Goal: Communication & Community: Ask a question

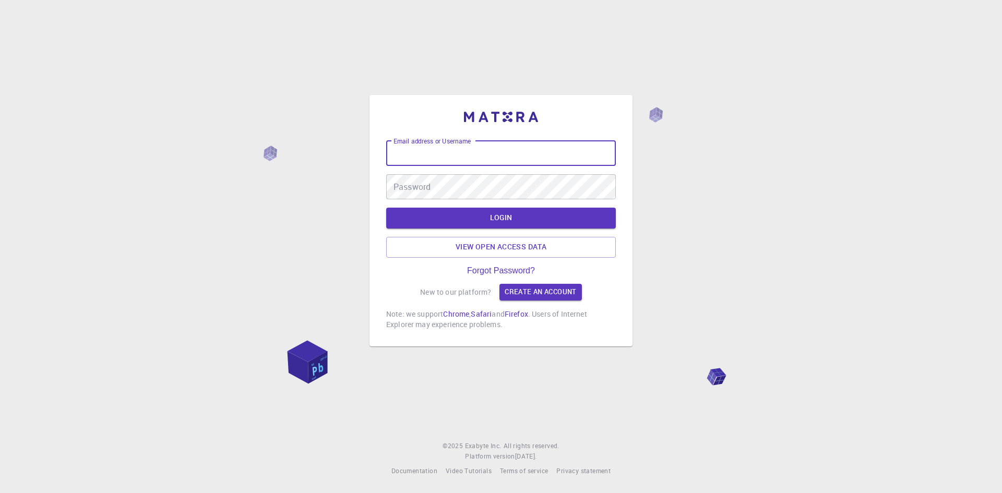
click at [461, 151] on input "Email address or Username" at bounding box center [501, 153] width 230 height 25
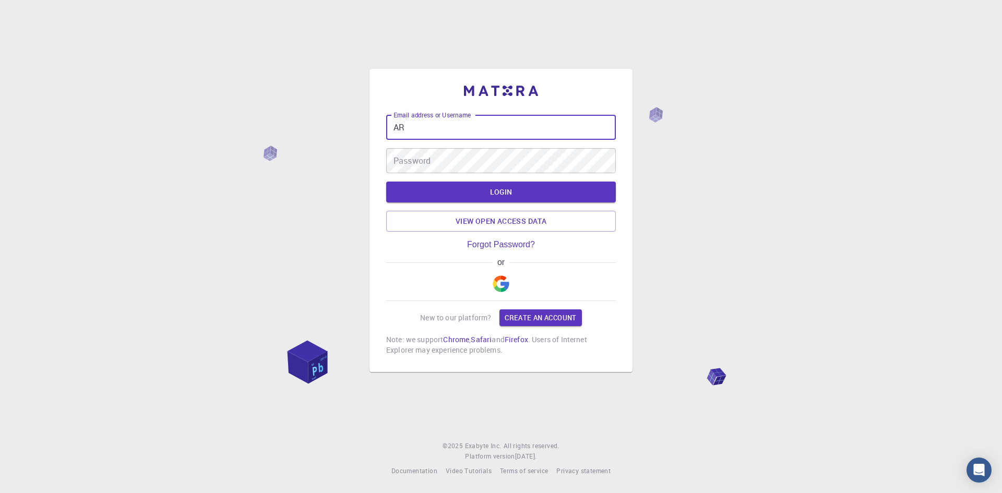
type input "A"
type input "arumugam"
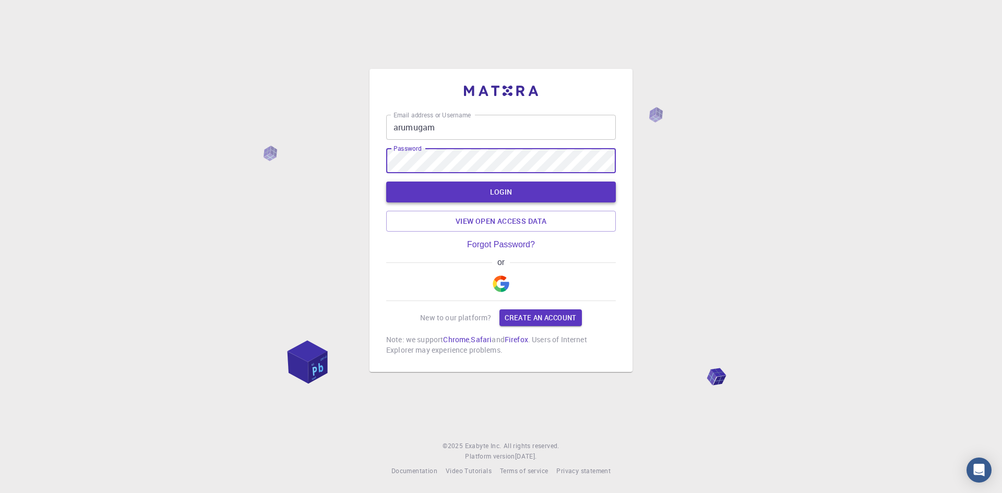
click at [516, 191] on button "LOGIN" at bounding box center [501, 192] width 230 height 21
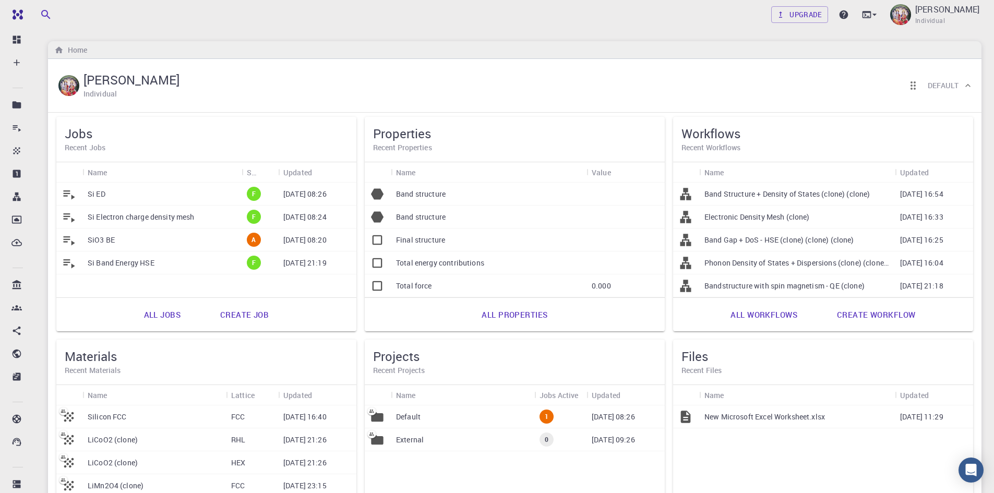
click at [115, 191] on div "Si ED" at bounding box center [161, 194] width 159 height 23
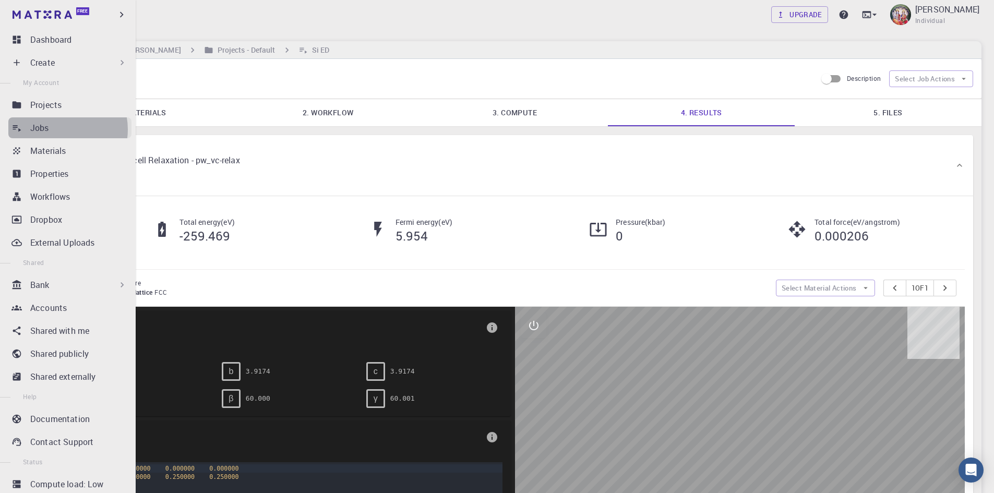
click at [60, 128] on div "Jobs" at bounding box center [80, 128] width 101 height 13
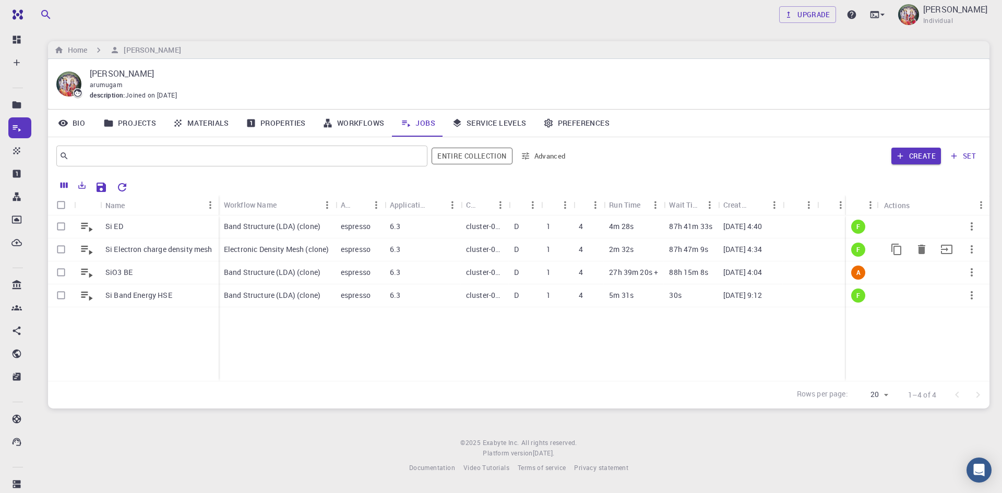
click at [268, 249] on p "Electronic Density Mesh (clone)" at bounding box center [276, 249] width 105 height 10
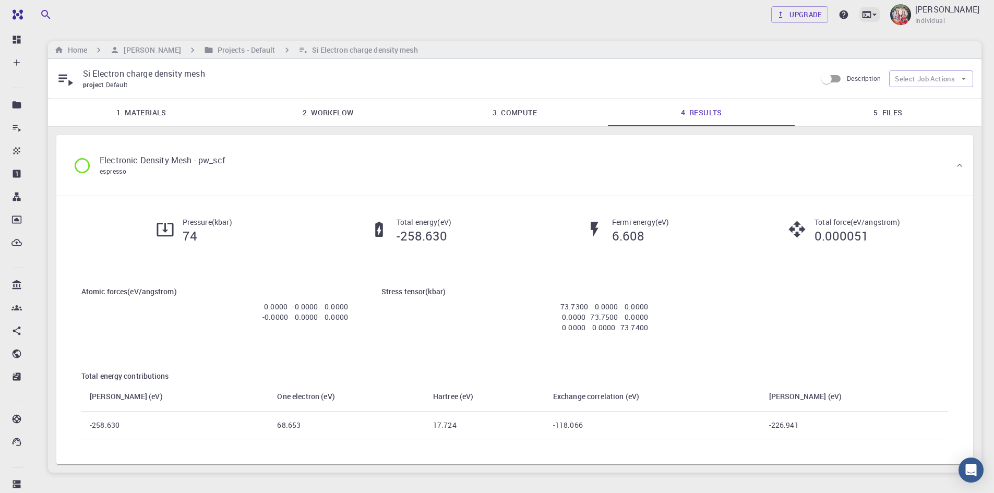
click at [880, 15] on icon at bounding box center [875, 14] width 10 height 10
click at [880, 320] on div at bounding box center [497, 246] width 994 height 493
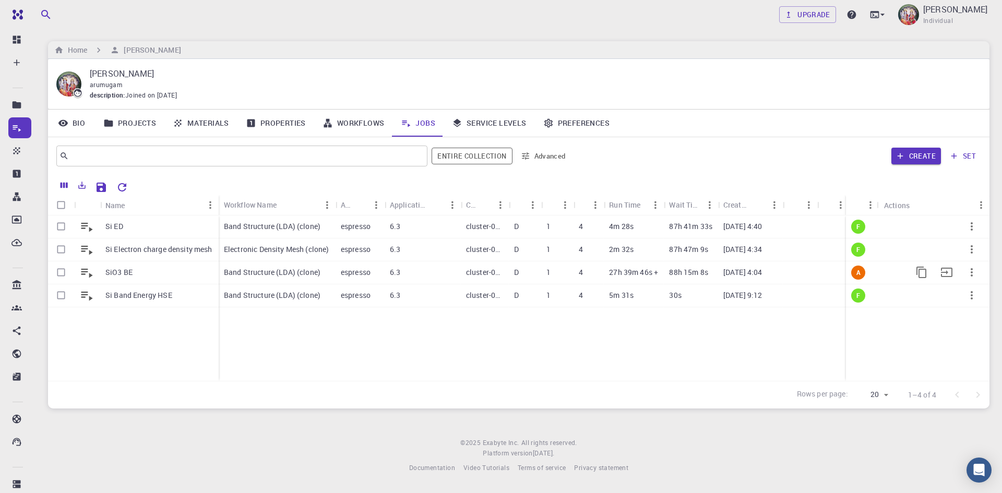
click at [457, 274] on div "6.3" at bounding box center [423, 273] width 76 height 23
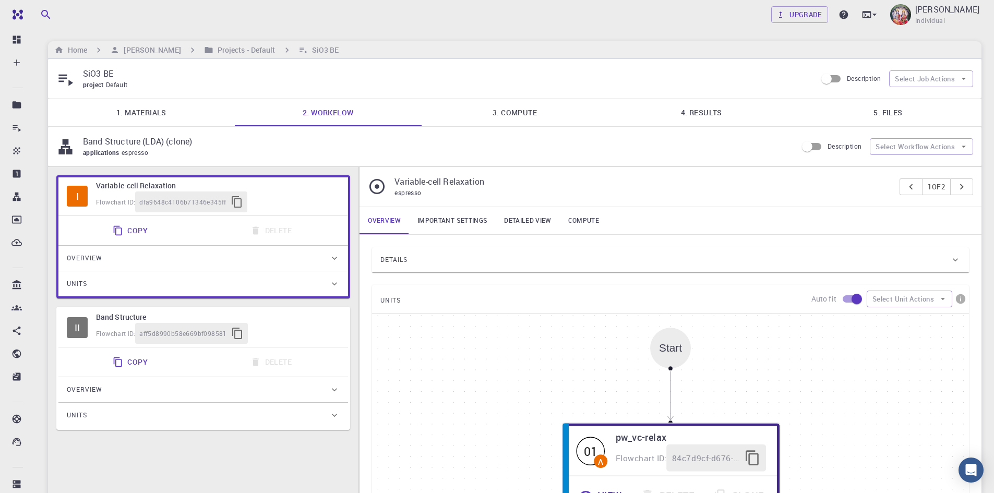
type input "/export/share/pseudo/o/lda/pz/gbrv/1.2/us/o_pz_gbrv_1.2.upf"
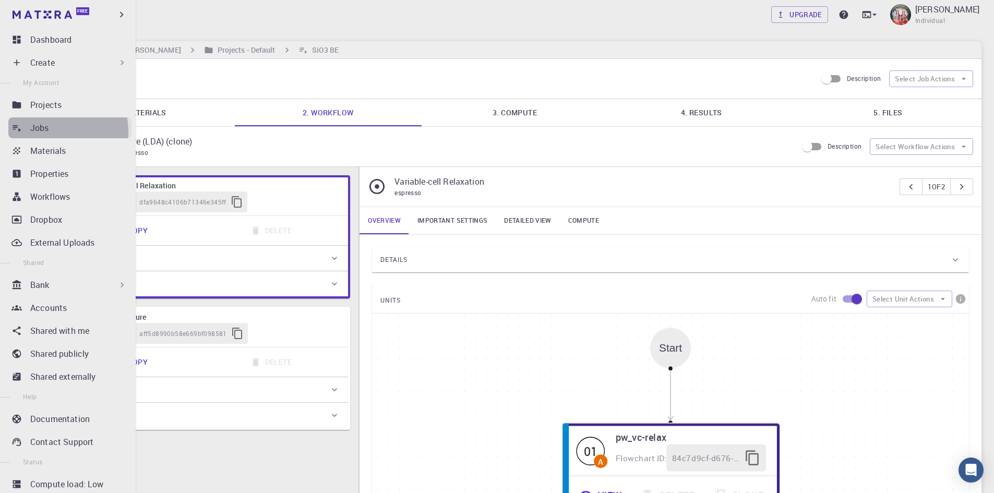
click at [43, 132] on p "Jobs" at bounding box center [39, 128] width 19 height 13
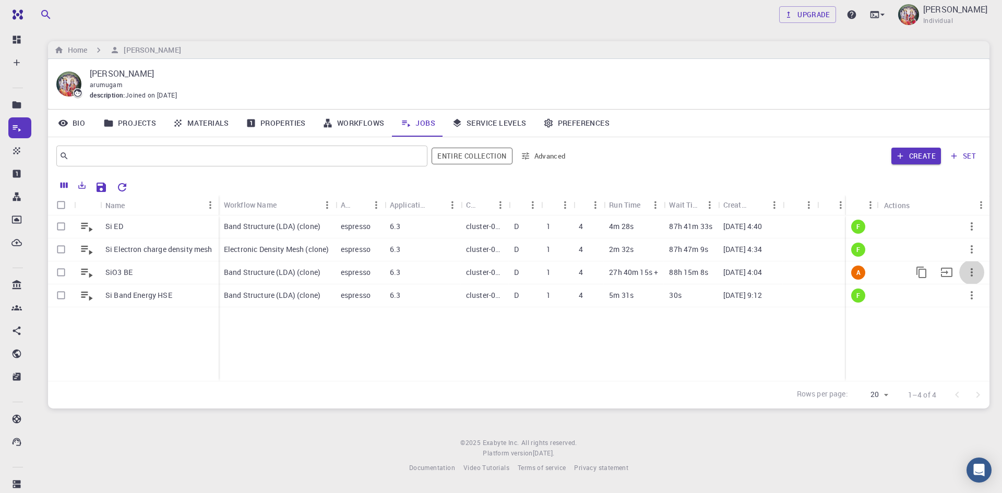
click at [970, 274] on icon "button" at bounding box center [972, 272] width 13 height 13
click at [976, 317] on span "Terminate" at bounding box center [970, 318] width 30 height 10
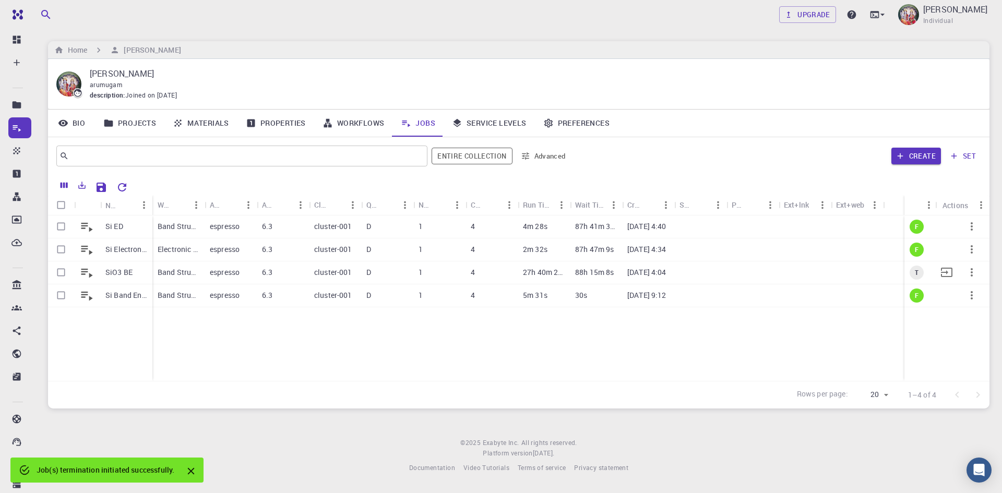
click at [627, 269] on p "[DATE] 4:04" at bounding box center [646, 272] width 39 height 10
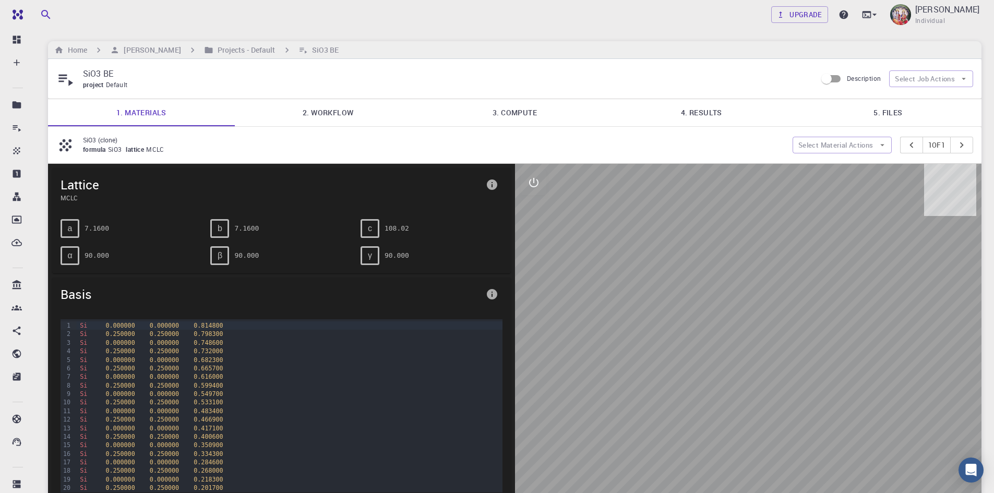
click at [329, 111] on link "2. Workflow" at bounding box center [328, 112] width 187 height 27
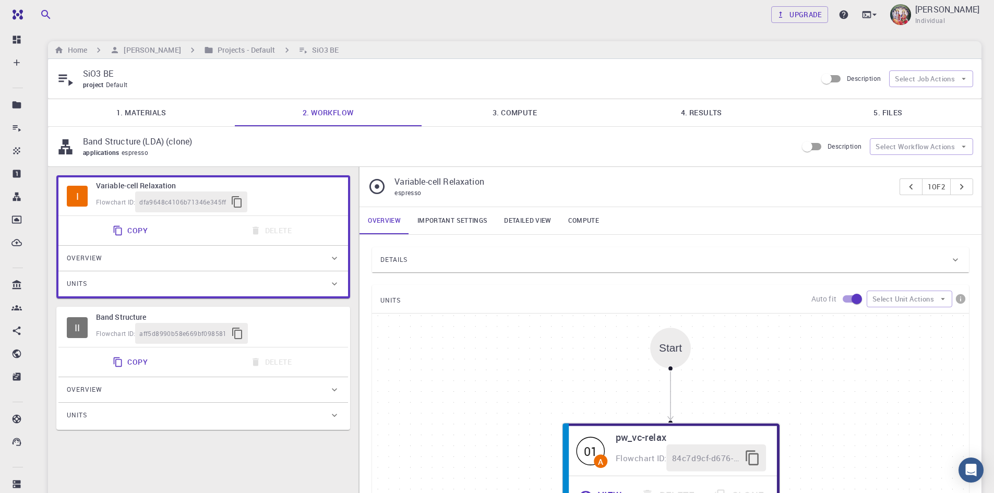
click at [521, 115] on link "3. Compute" at bounding box center [515, 112] width 187 height 27
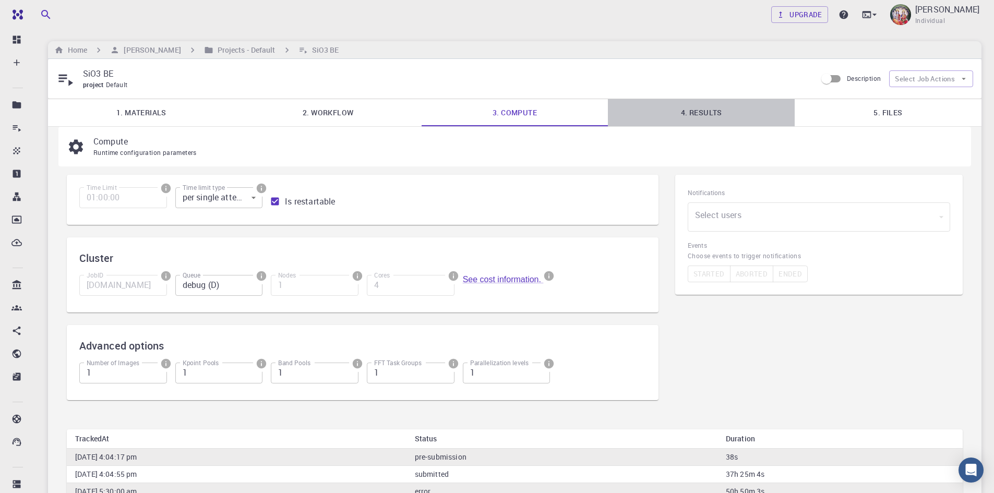
click at [716, 117] on link "4. Results" at bounding box center [701, 112] width 187 height 27
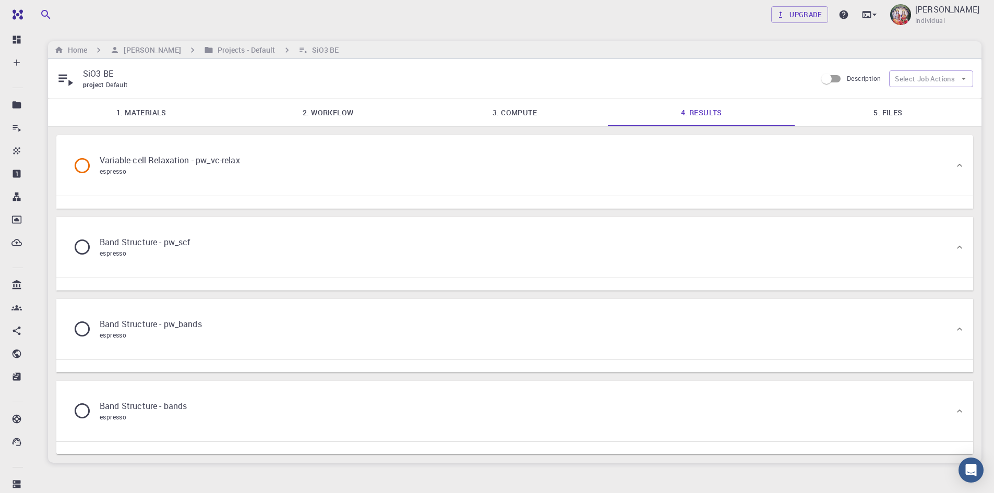
click at [172, 164] on p "Variable-cell Relaxation - pw_vc-relax" at bounding box center [170, 160] width 140 height 13
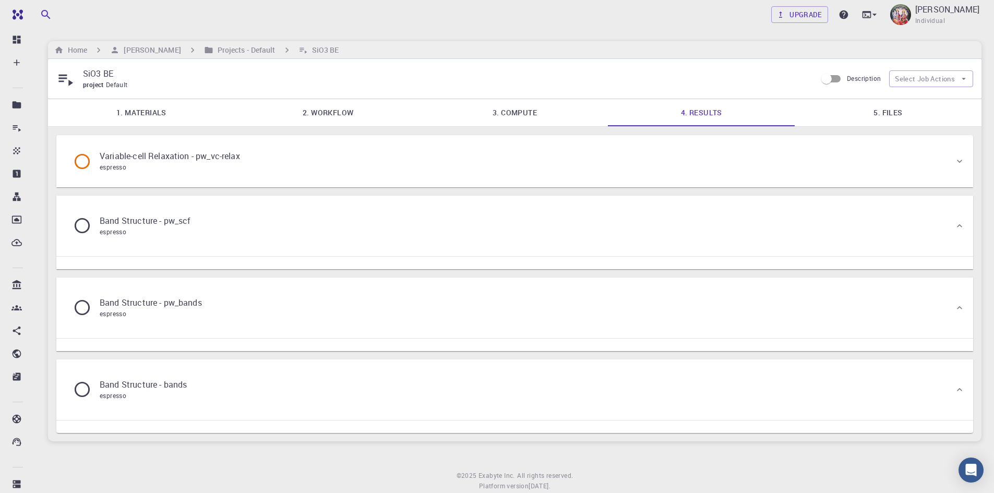
click at [172, 165] on div "espresso" at bounding box center [170, 167] width 140 height 10
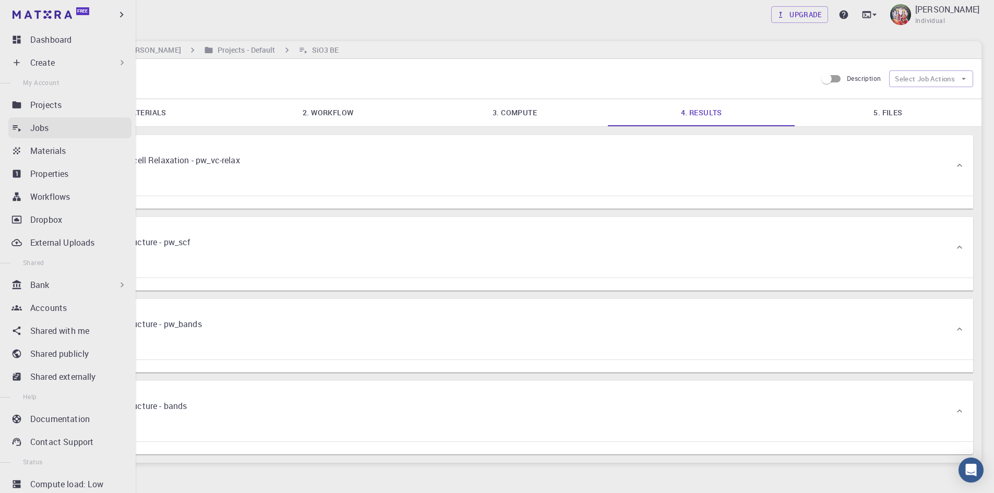
drag, startPoint x: 52, startPoint y: 133, endPoint x: 64, endPoint y: 137, distance: 12.2
click at [53, 133] on div "Jobs" at bounding box center [80, 128] width 101 height 13
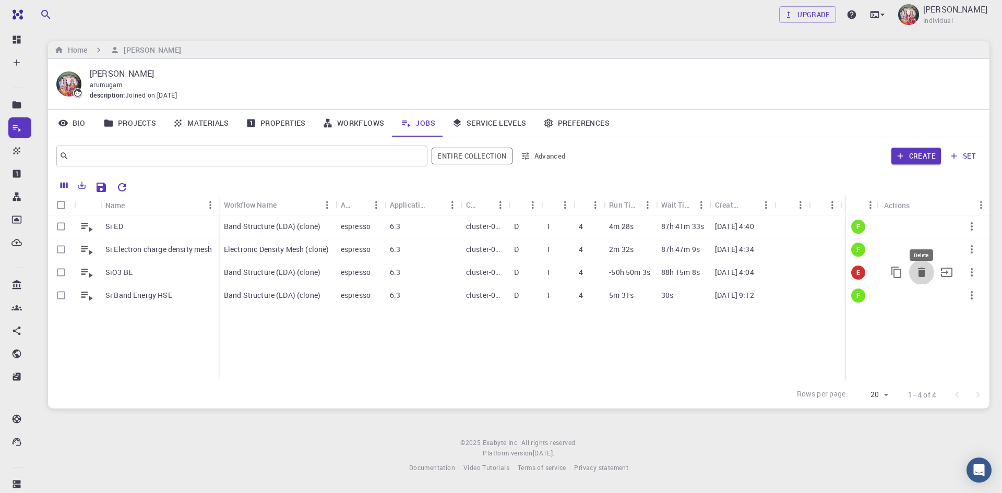
click at [921, 272] on icon "Delete" at bounding box center [921, 272] width 7 height 9
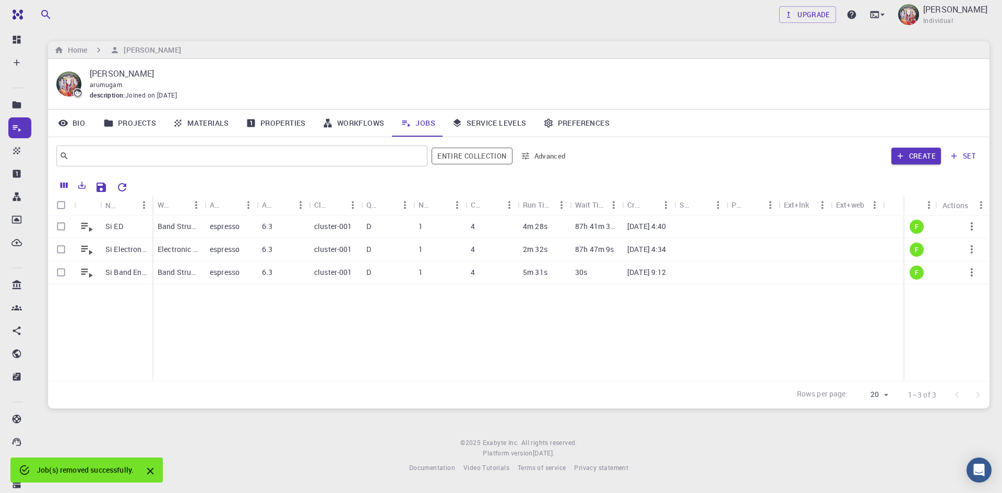
click at [465, 314] on div "Si ED Si Electron charge density mesh Si Band Energy HSE Band Structure (LDA) (…" at bounding box center [519, 298] width 942 height 165
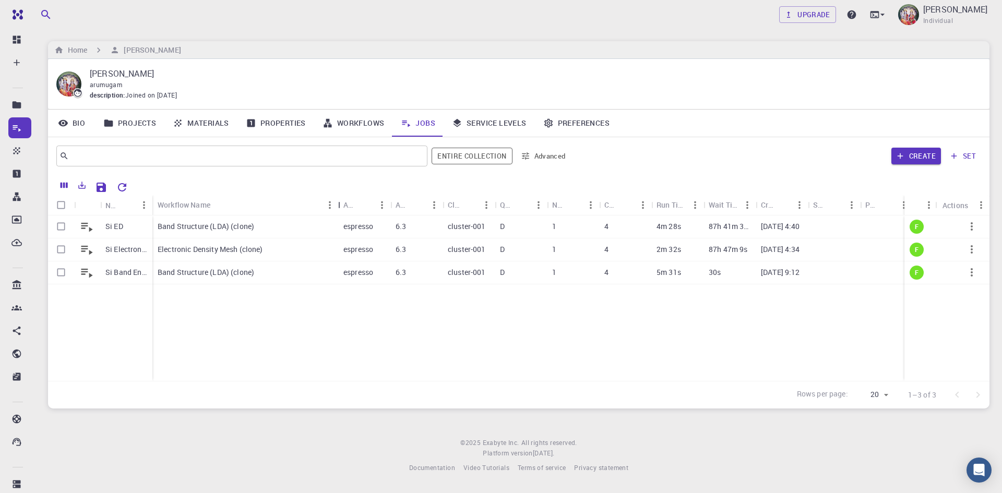
drag, startPoint x: 206, startPoint y: 204, endPoint x: 340, endPoint y: 204, distance: 133.6
click at [340, 204] on div "Workflow Name" at bounding box center [339, 205] width 10 height 20
click at [723, 250] on p "87h 47m 9s" at bounding box center [728, 249] width 39 height 10
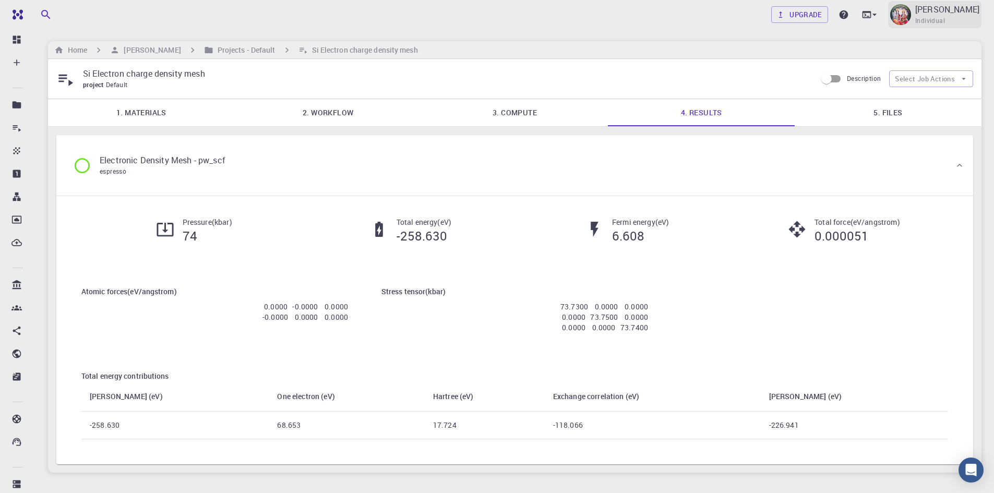
click at [941, 23] on span "Individual" at bounding box center [931, 21] width 30 height 10
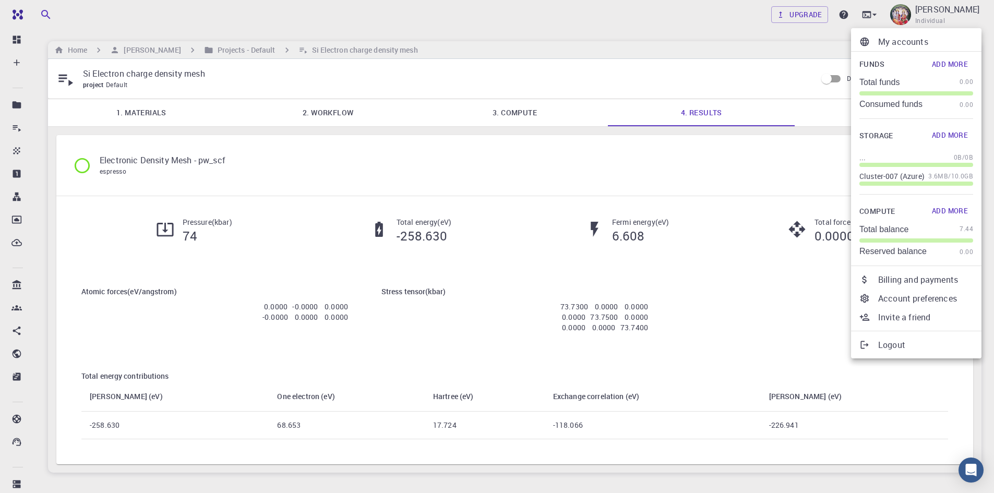
click at [785, 169] on div at bounding box center [497, 246] width 994 height 493
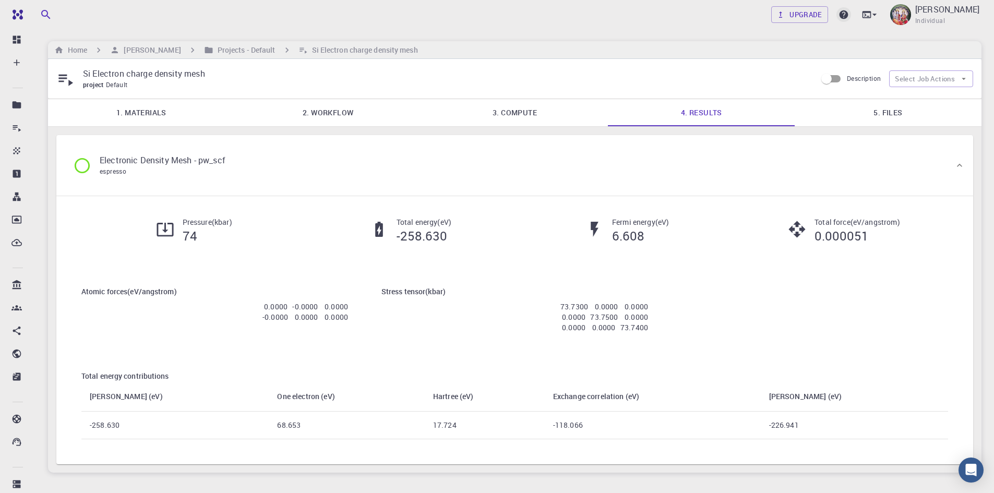
click at [849, 14] on icon at bounding box center [844, 14] width 9 height 9
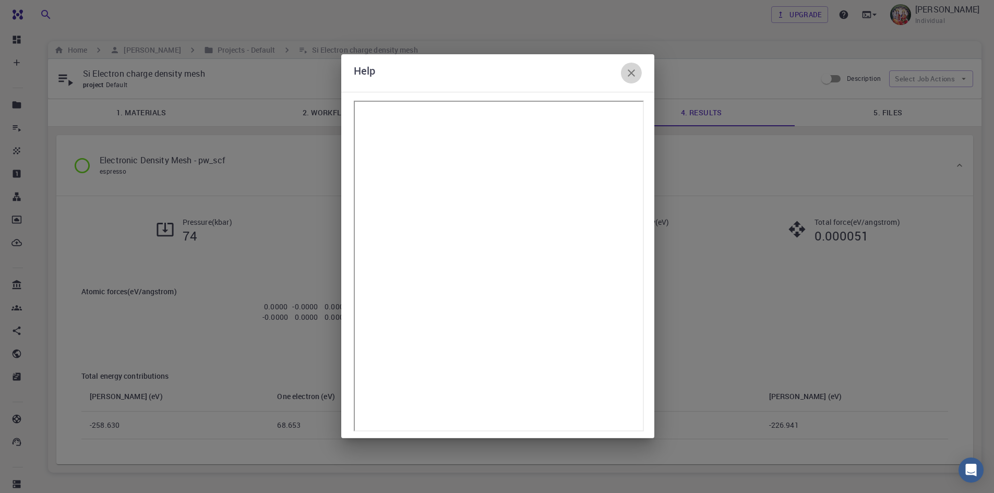
click at [634, 71] on icon "button" at bounding box center [631, 72] width 7 height 7
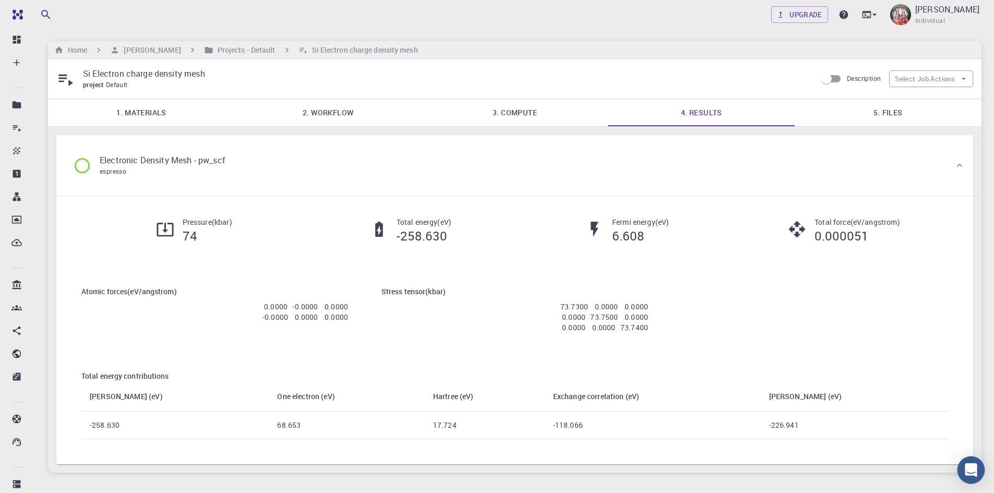
click at [974, 468] on icon "Open Intercom Messenger" at bounding box center [971, 471] width 12 height 14
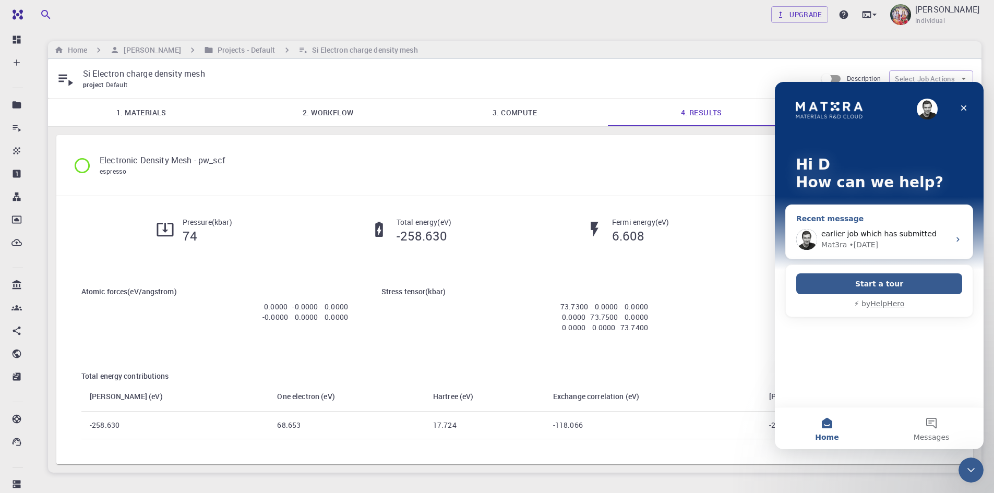
click at [911, 236] on span "earlier job which has submitted" at bounding box center [879, 234] width 115 height 8
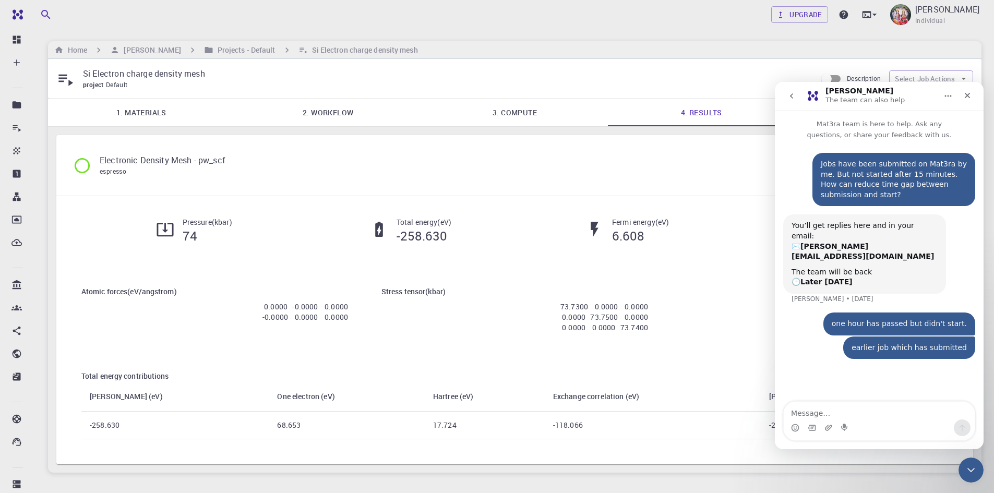
click at [711, 283] on div "Atomic forces ( eV/angstrom ) 0.0000 -0.0000 0.0000 -0.0000 0.0000 0.0000 Stres…" at bounding box center [515, 362] width 900 height 187
click at [968, 96] on icon "Close" at bounding box center [968, 96] width 6 height 6
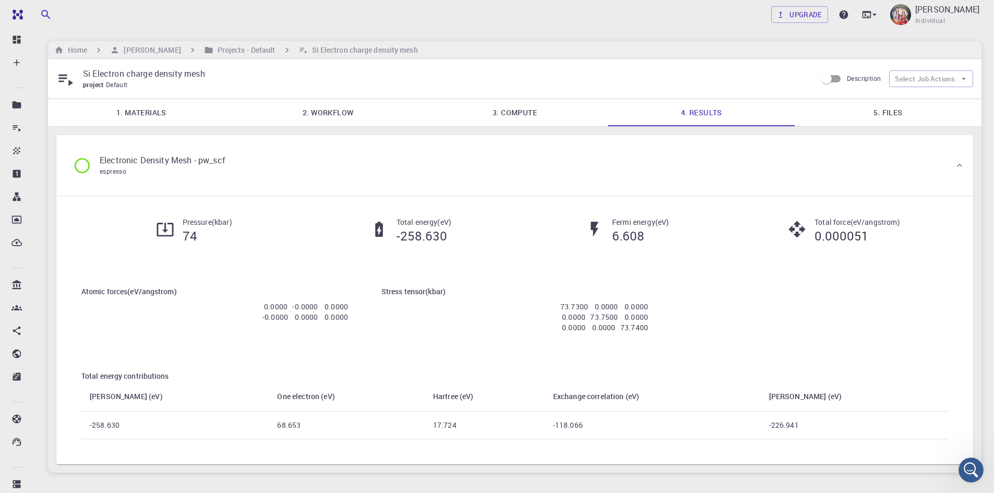
click at [744, 343] on div "Atomic forces ( eV/angstrom ) 0.0000 -0.0000 0.0000 -0.0000 0.0000 0.0000 Stres…" at bounding box center [515, 362] width 900 height 187
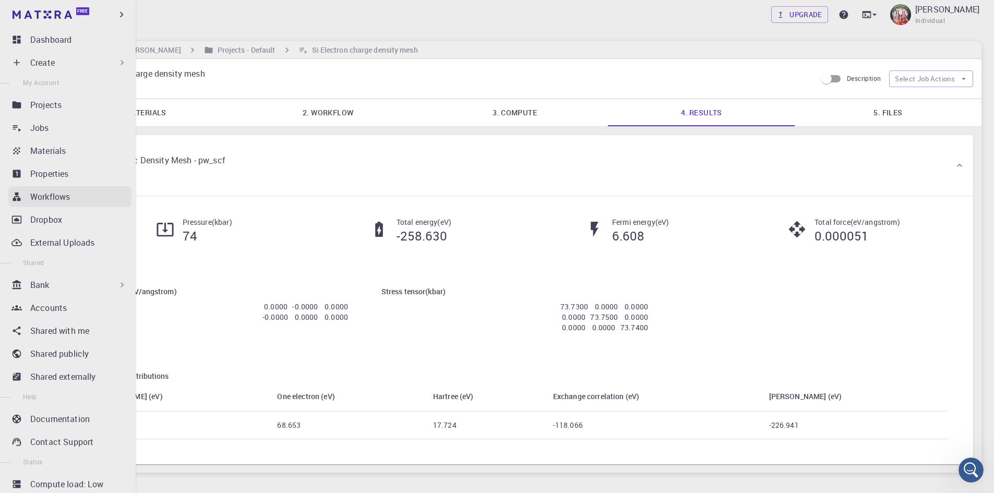
click at [63, 195] on p "Workflows" at bounding box center [50, 197] width 40 height 13
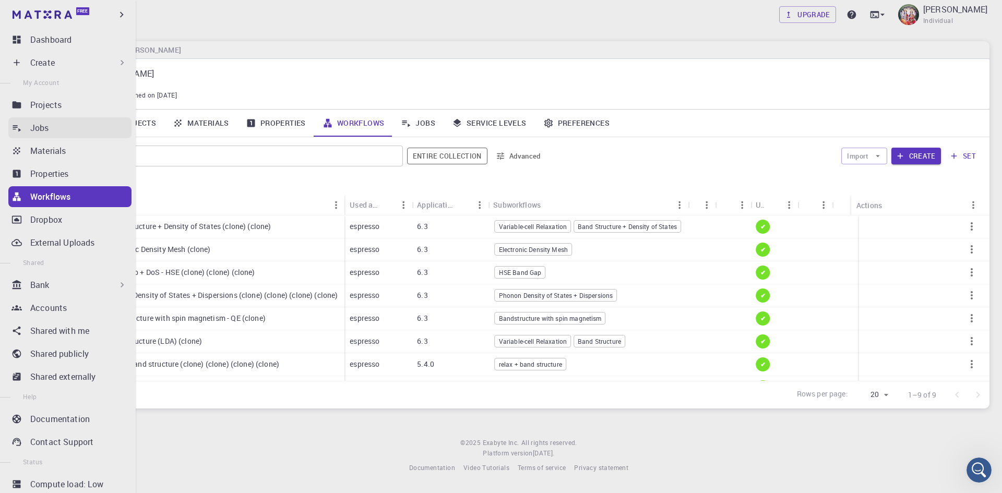
click at [37, 130] on p "Jobs" at bounding box center [39, 128] width 19 height 13
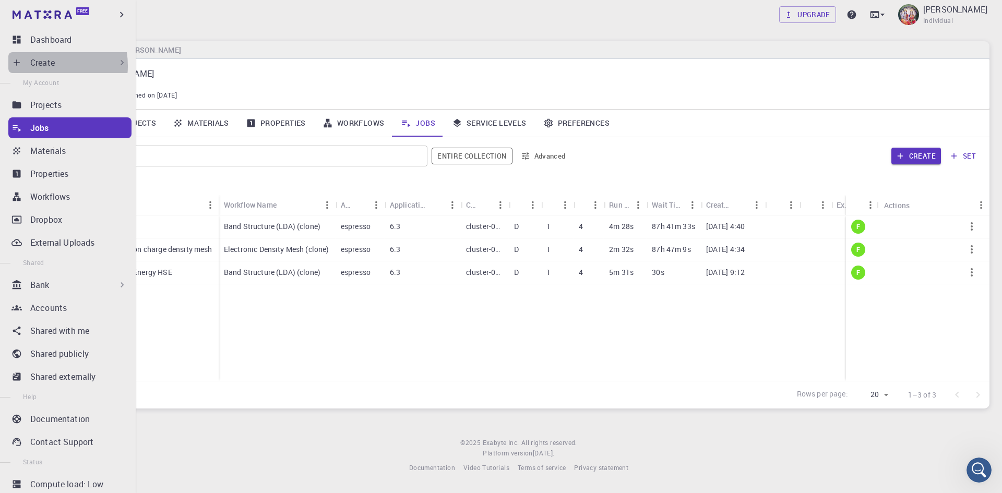
click at [41, 66] on p "Create" at bounding box center [42, 62] width 25 height 13
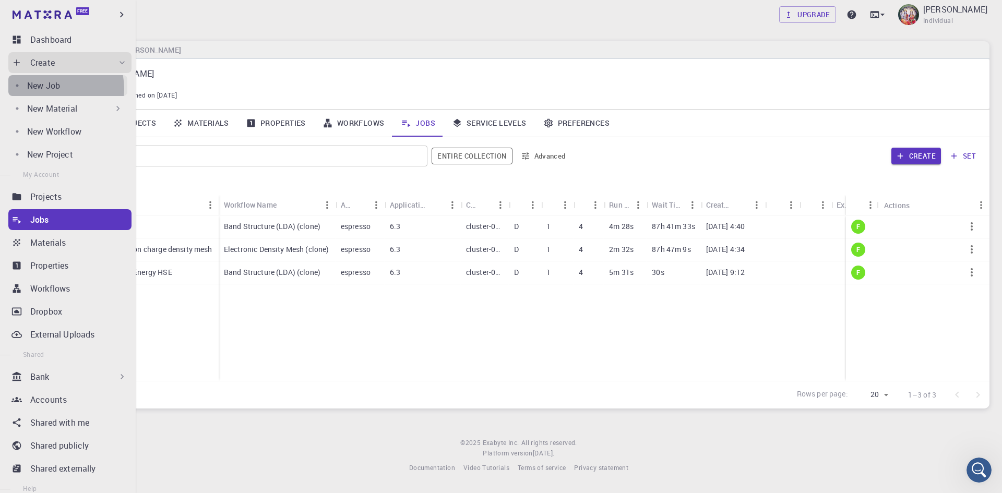
click at [47, 89] on p "New Job" at bounding box center [43, 85] width 33 height 13
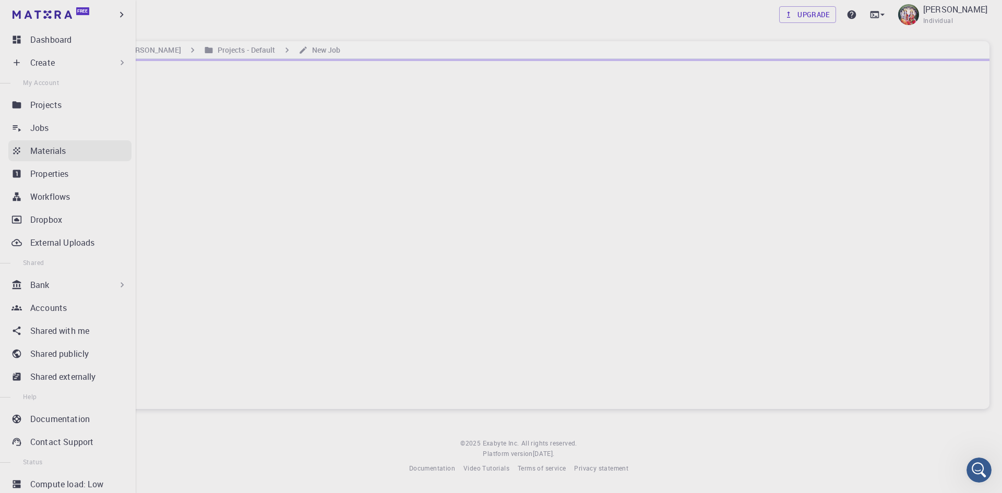
drag, startPoint x: 45, startPoint y: 125, endPoint x: 49, endPoint y: 147, distance: 22.1
click at [46, 125] on p "Jobs" at bounding box center [39, 128] width 19 height 13
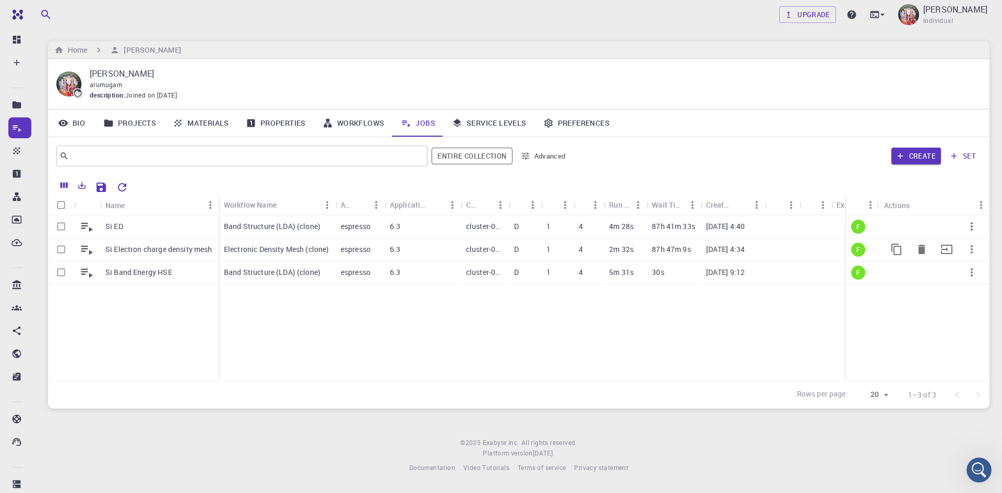
click at [61, 250] on input "Select row" at bounding box center [61, 250] width 20 height 20
checkbox input "true"
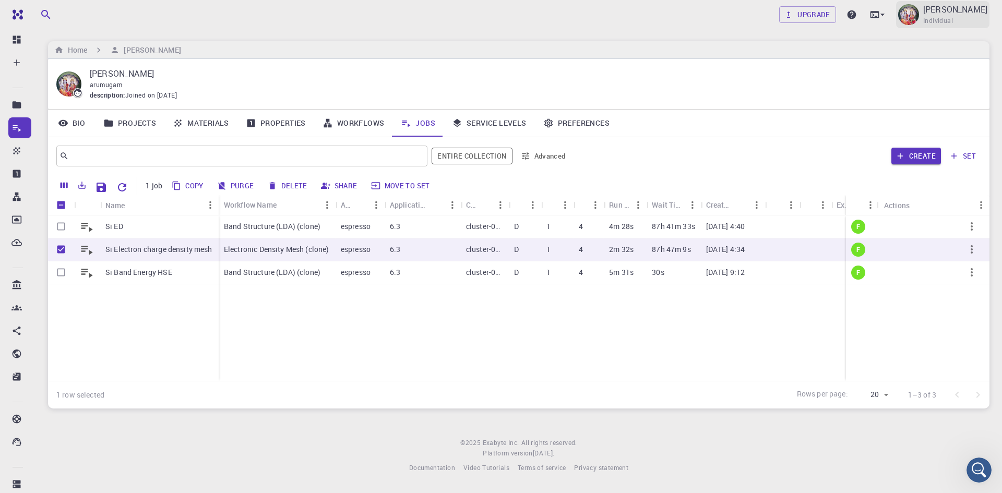
click at [947, 16] on span "Individual" at bounding box center [938, 21] width 30 height 10
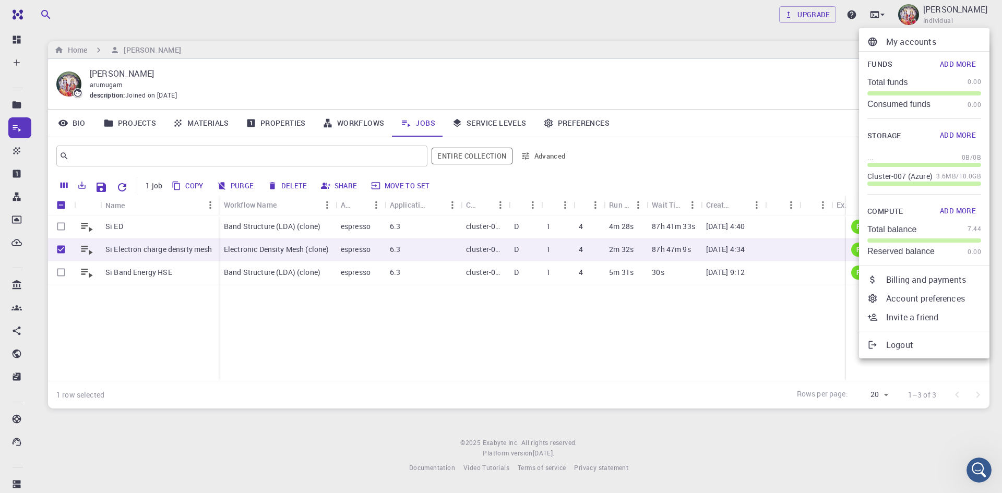
click at [63, 248] on div at bounding box center [501, 246] width 1002 height 493
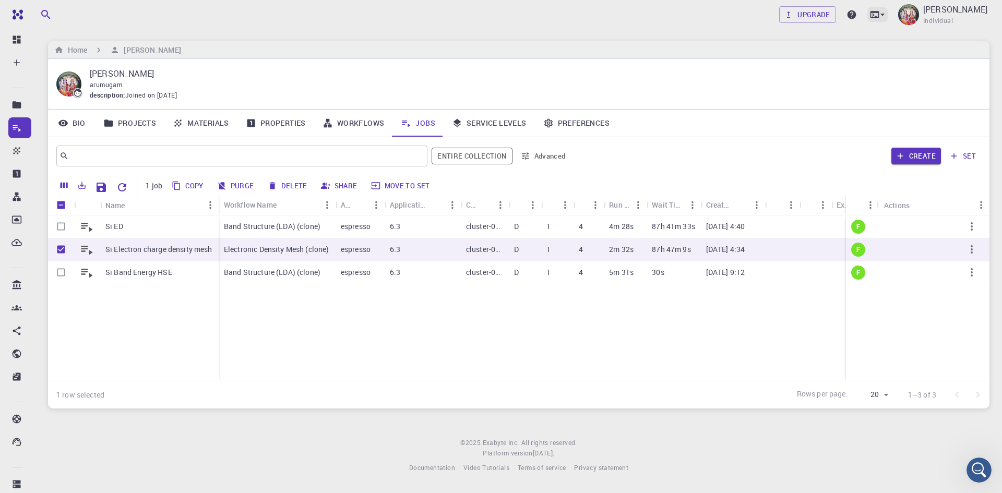
click at [888, 15] on icon at bounding box center [882, 14] width 10 height 10
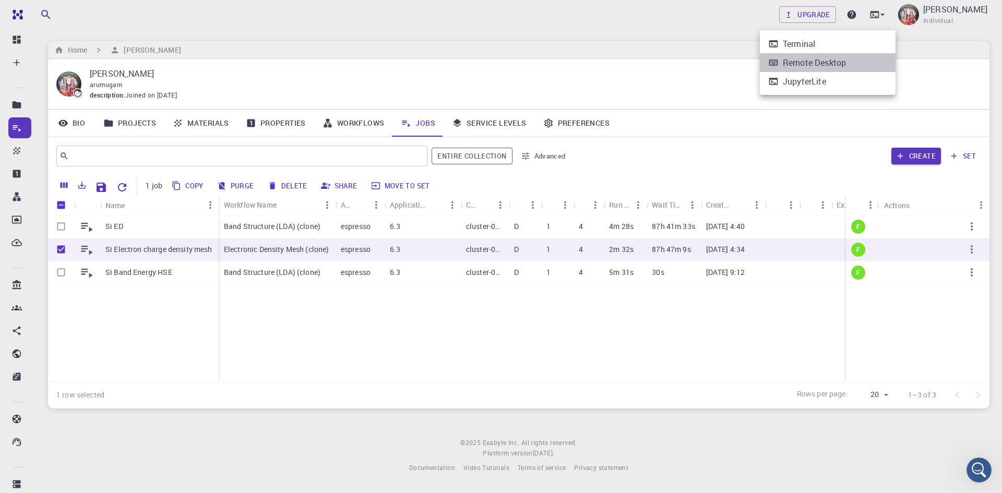
click at [794, 63] on div "Remote Desktop" at bounding box center [814, 62] width 63 height 13
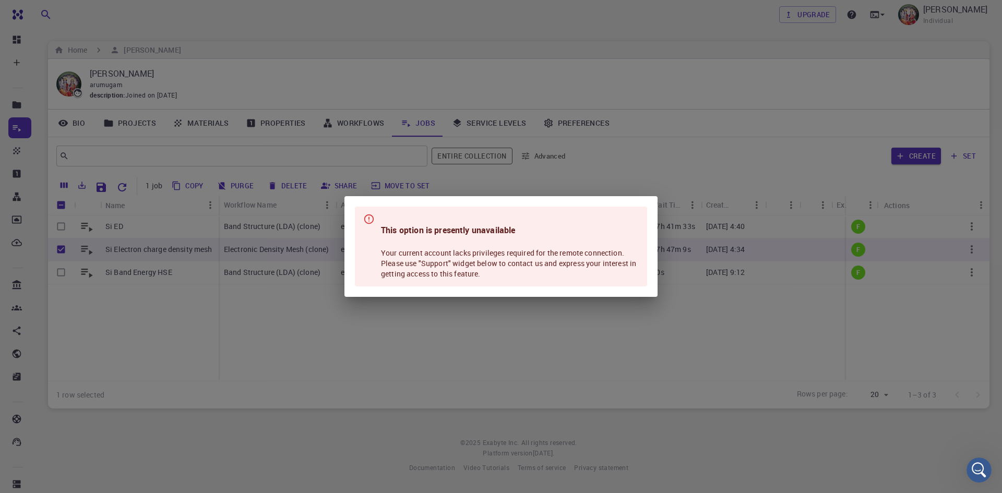
click at [690, 155] on div "This option is presently unavailable Your current account lacks privileges requ…" at bounding box center [501, 246] width 1002 height 493
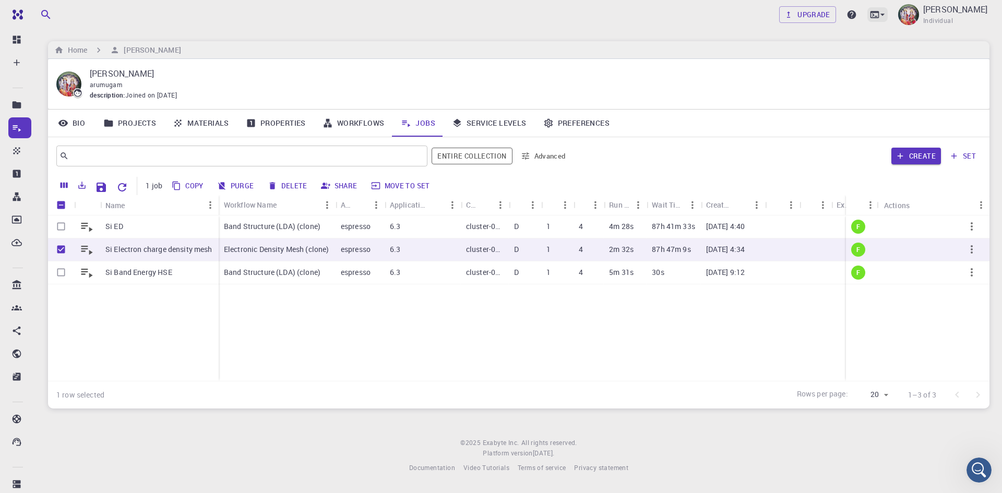
click at [888, 15] on icon at bounding box center [882, 14] width 10 height 10
click at [972, 462] on div "Open Intercom Messenger" at bounding box center [977, 469] width 34 height 34
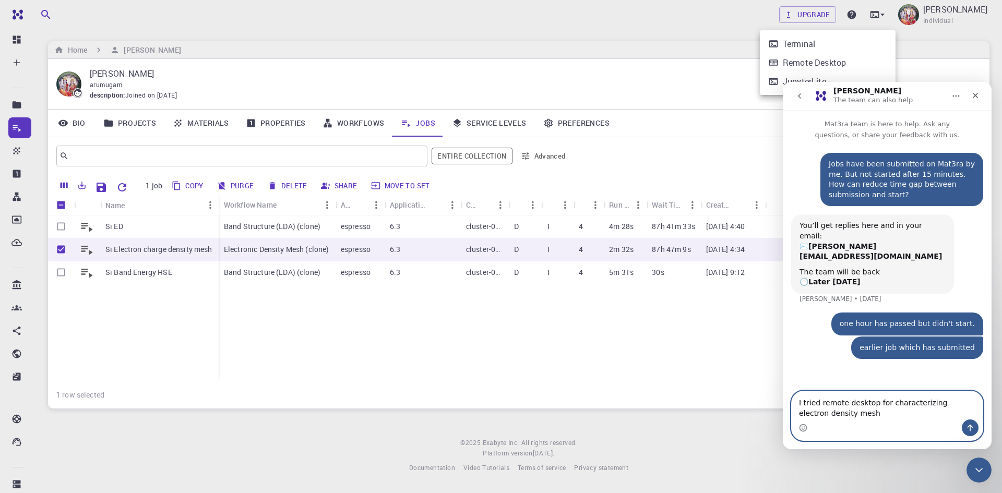
click at [960, 401] on textarea "I tried remote desktop for characterizing electron density mesh" at bounding box center [887, 405] width 191 height 28
click at [886, 414] on textarea "I tried remote desktop for characterizing electronic charge density mesh" at bounding box center [887, 405] width 191 height 28
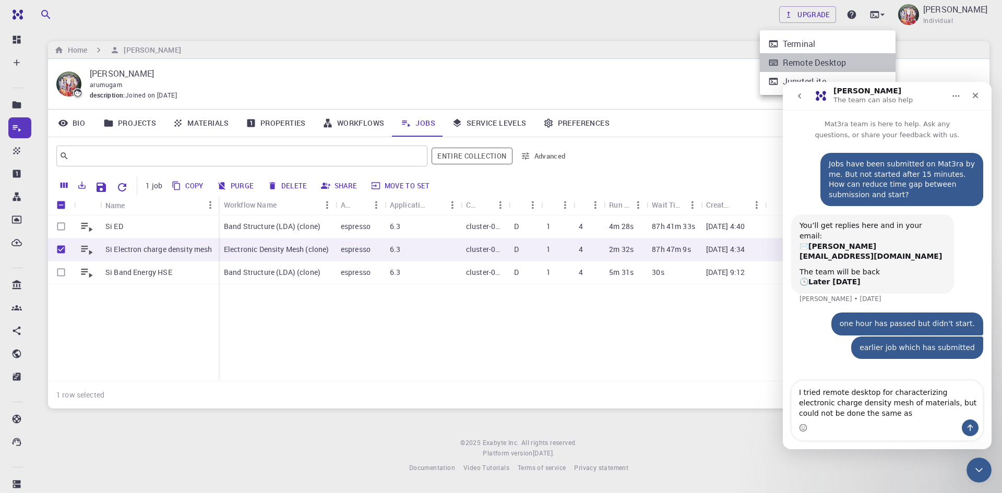
click at [818, 60] on div "Remote Desktop" at bounding box center [814, 62] width 63 height 13
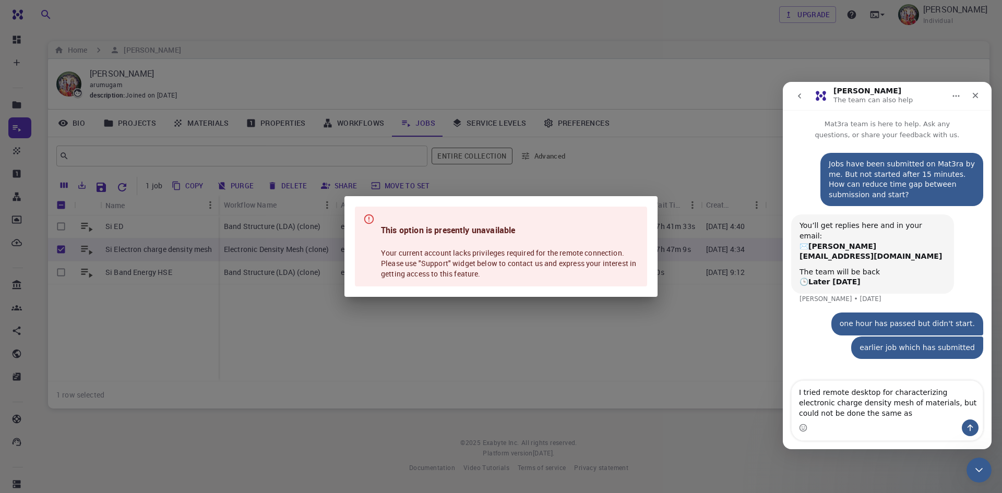
click at [869, 420] on div "Intercom messenger" at bounding box center [887, 428] width 191 height 17
click at [864, 417] on textarea "I tried remote desktop for characterizing electronic charge density mesh of mat…" at bounding box center [887, 400] width 191 height 39
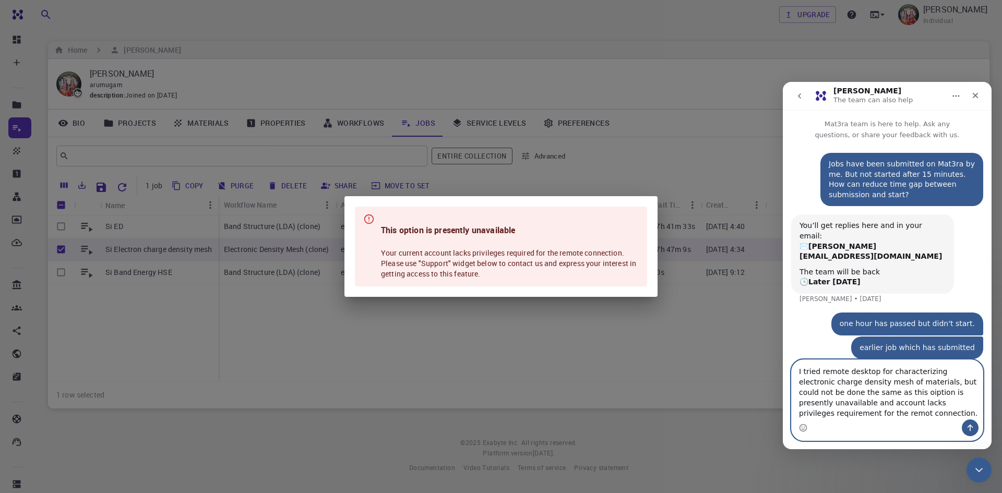
type textarea "I tried remote desktop for characterizing electronic charge density mesh of mat…"
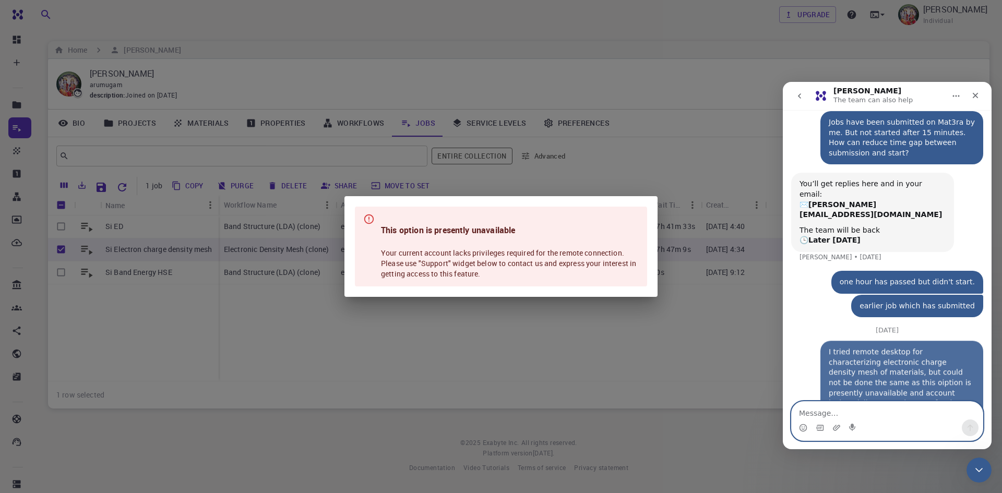
scroll to position [59, 0]
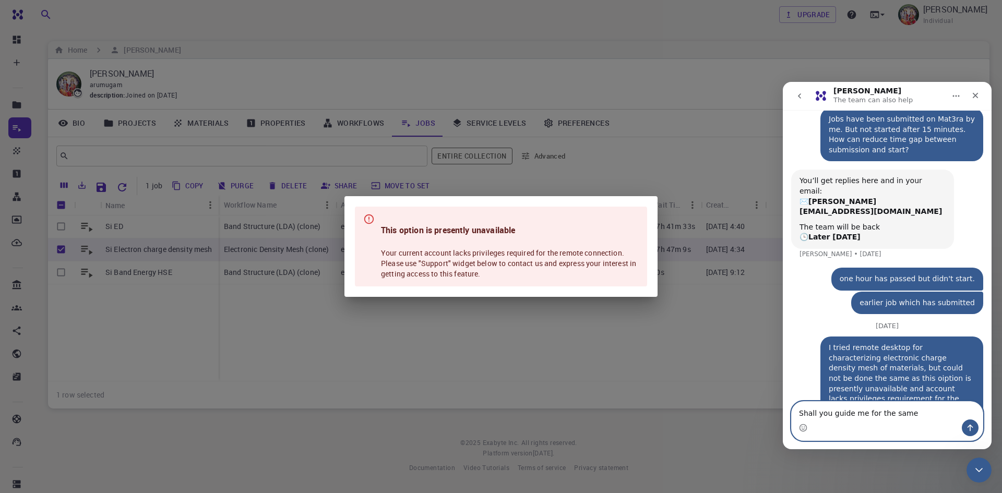
type textarea "Shall you guide me for the same?"
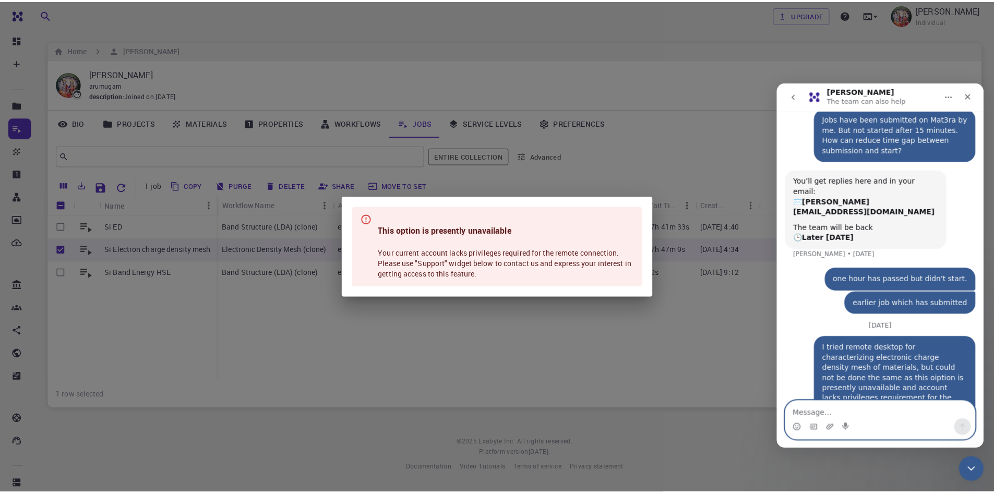
scroll to position [82, 0]
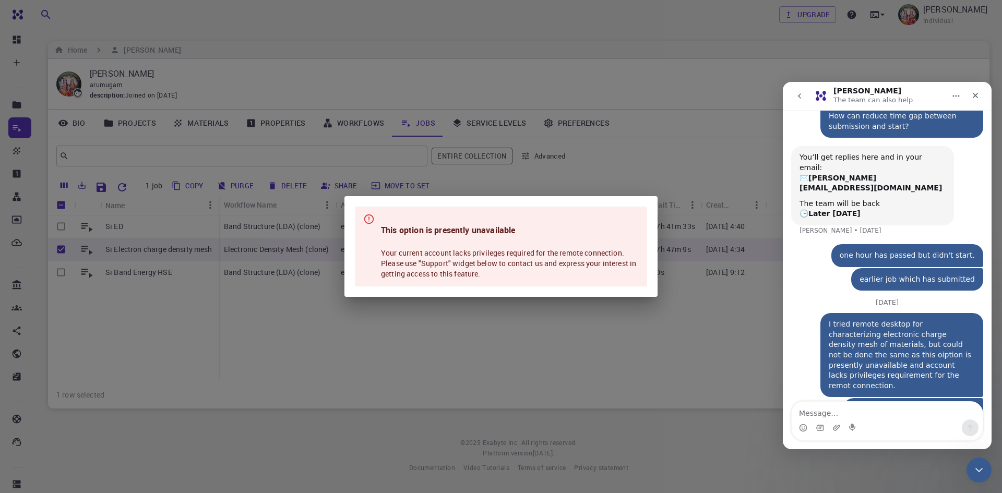
click at [599, 332] on div "This option is presently unavailable Your current account lacks privileges requ…" at bounding box center [501, 246] width 1002 height 493
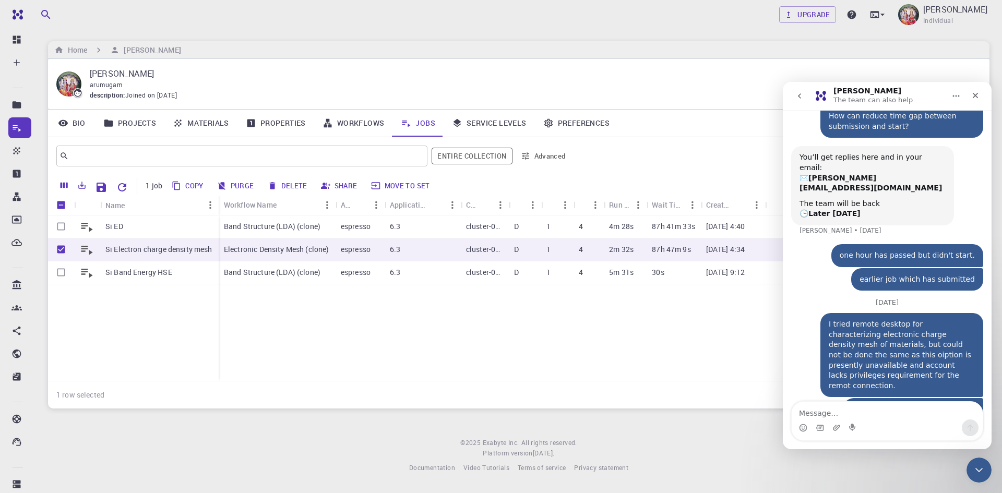
drag, startPoint x: 693, startPoint y: 90, endPoint x: 747, endPoint y: 42, distance: 72.5
click at [694, 88] on div "arumugam" at bounding box center [531, 85] width 883 height 10
click at [880, 16] on icon at bounding box center [875, 14] width 10 height 10
click at [978, 100] on div "Close" at bounding box center [975, 95] width 19 height 19
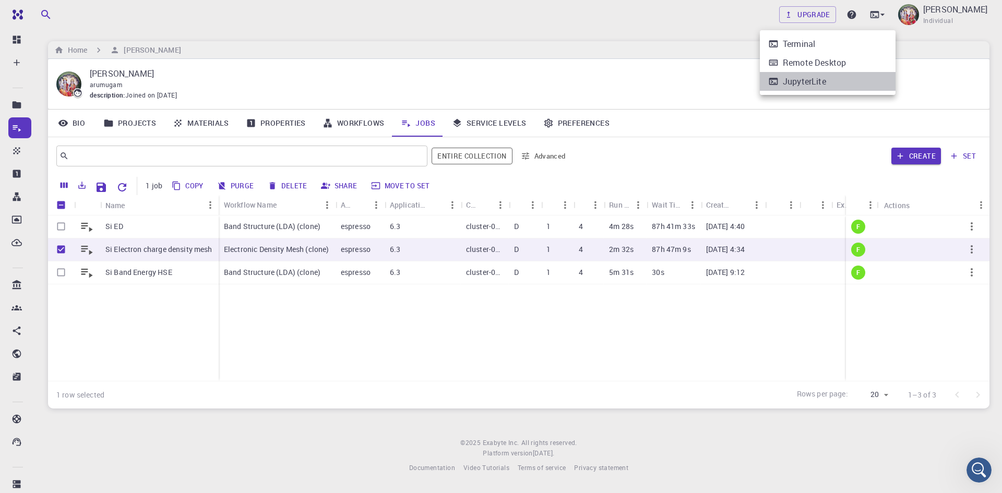
click at [809, 84] on div "JupyterLite" at bounding box center [804, 81] width 43 height 13
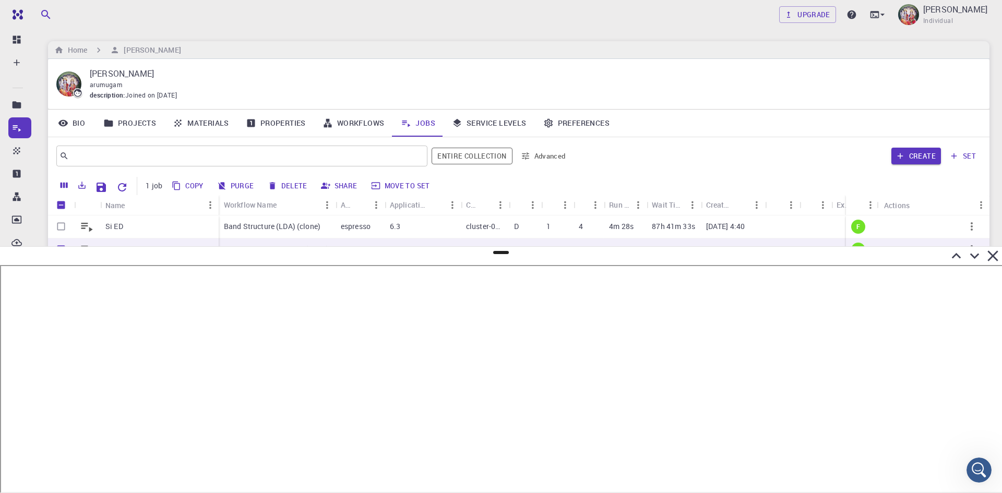
click at [987, 256] on icon at bounding box center [993, 256] width 18 height 18
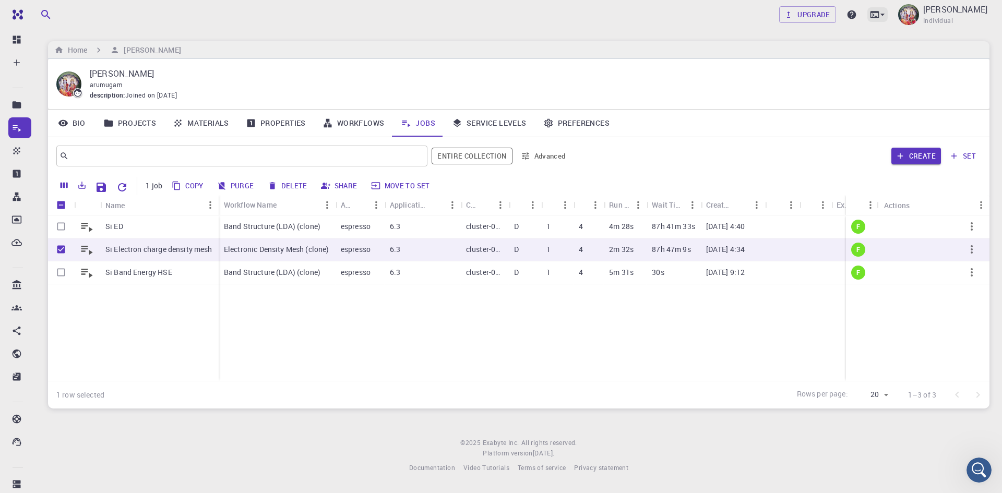
click at [888, 12] on icon at bounding box center [882, 14] width 10 height 10
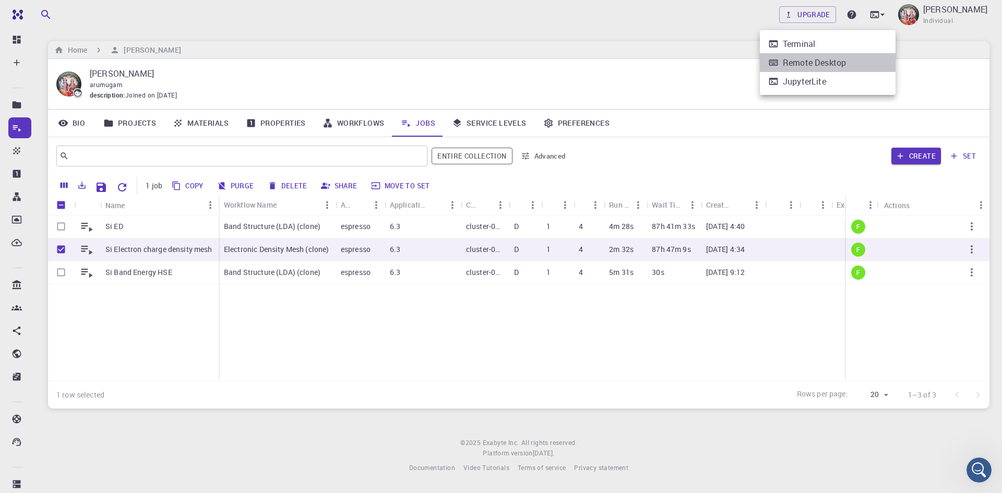
click at [784, 65] on div "Remote Desktop" at bounding box center [814, 62] width 63 height 13
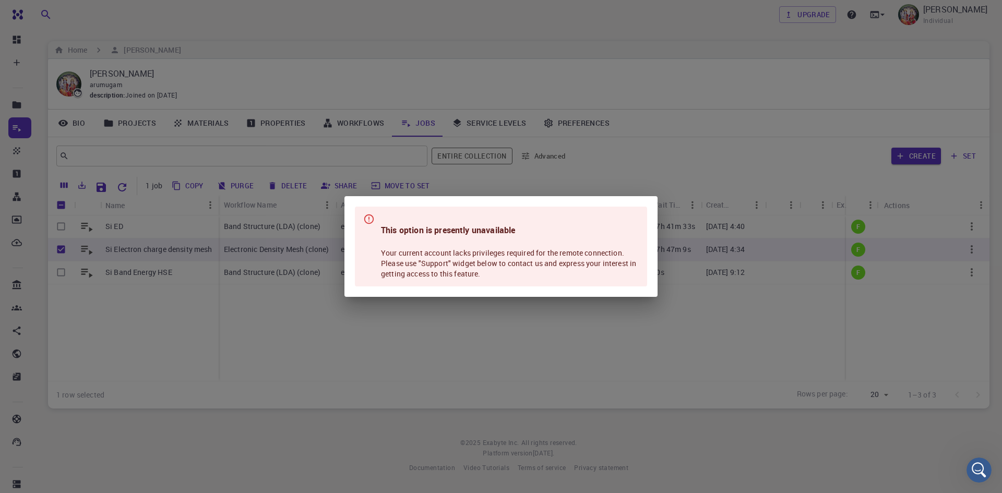
click at [697, 133] on div "This option is presently unavailable Your current account lacks privileges requ…" at bounding box center [501, 246] width 1002 height 493
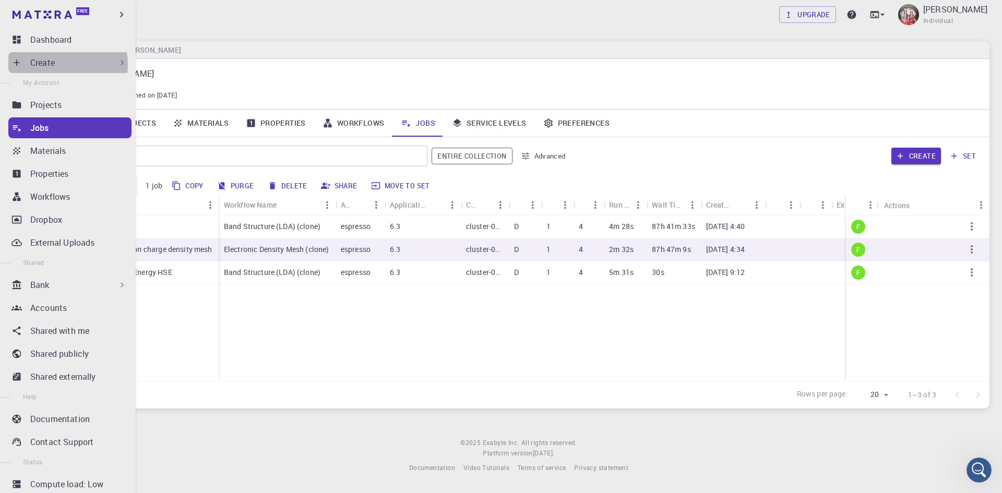
click at [56, 65] on div "Create" at bounding box center [78, 62] width 97 height 13
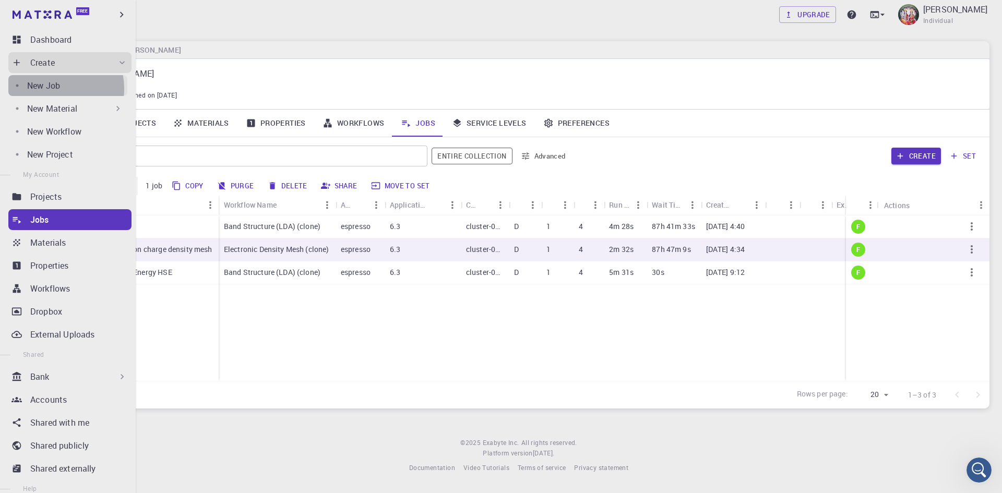
click at [53, 88] on p "New Job" at bounding box center [43, 85] width 33 height 13
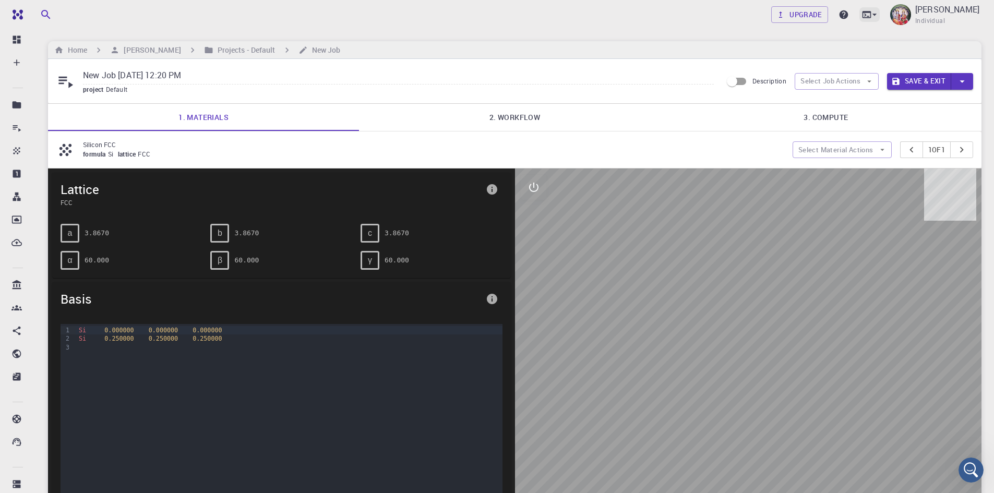
click at [880, 16] on icon at bounding box center [875, 14] width 10 height 10
click at [613, 14] on div at bounding box center [497, 246] width 994 height 493
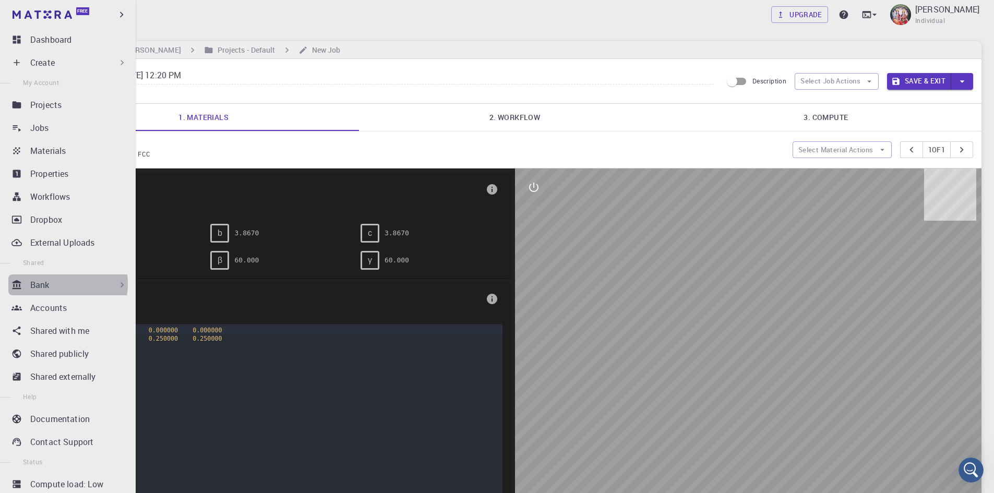
click at [50, 284] on div "Bank" at bounding box center [78, 285] width 97 height 13
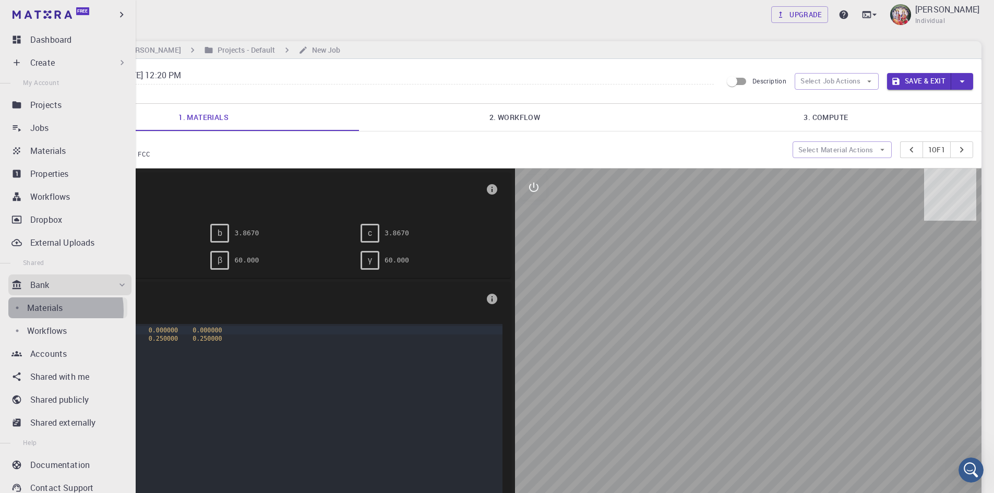
click at [48, 311] on p "Materials" at bounding box center [44, 308] width 35 height 13
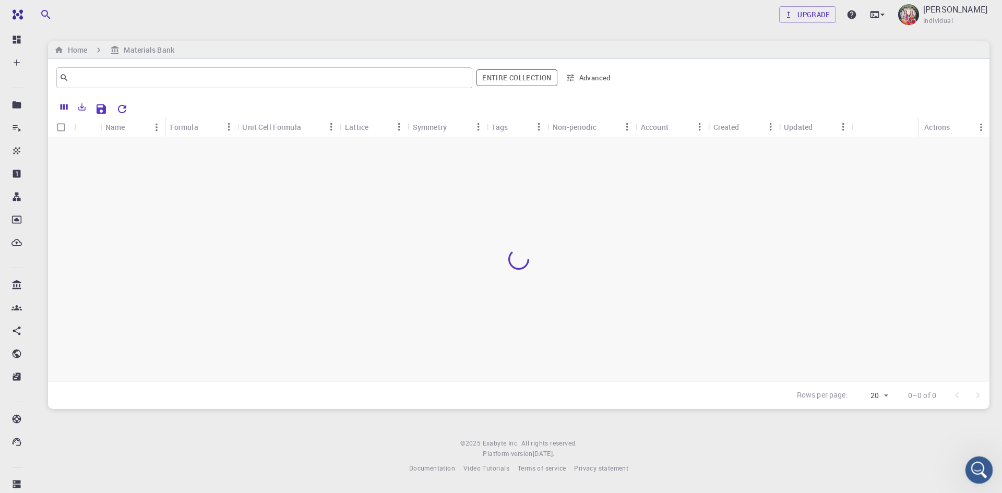
click at [972, 466] on icon "Open Intercom Messenger" at bounding box center [977, 468] width 17 height 17
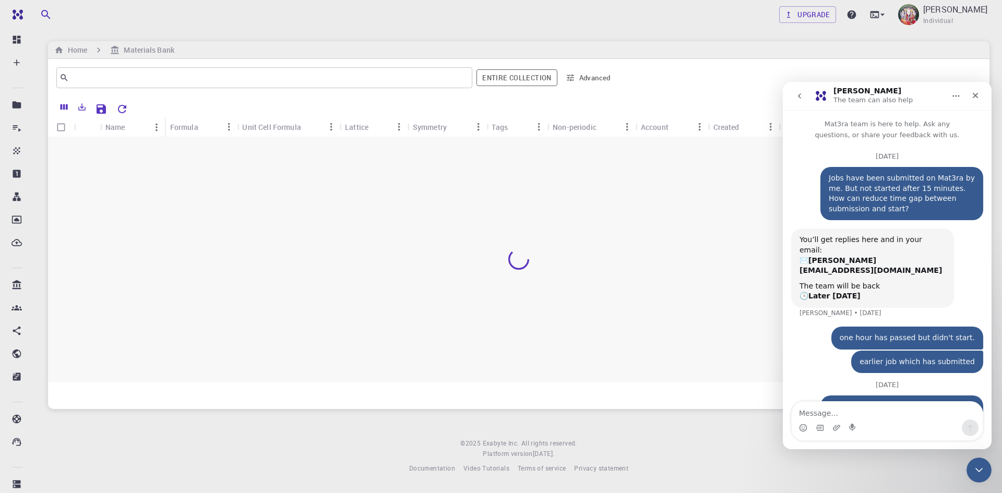
scroll to position [82, 0]
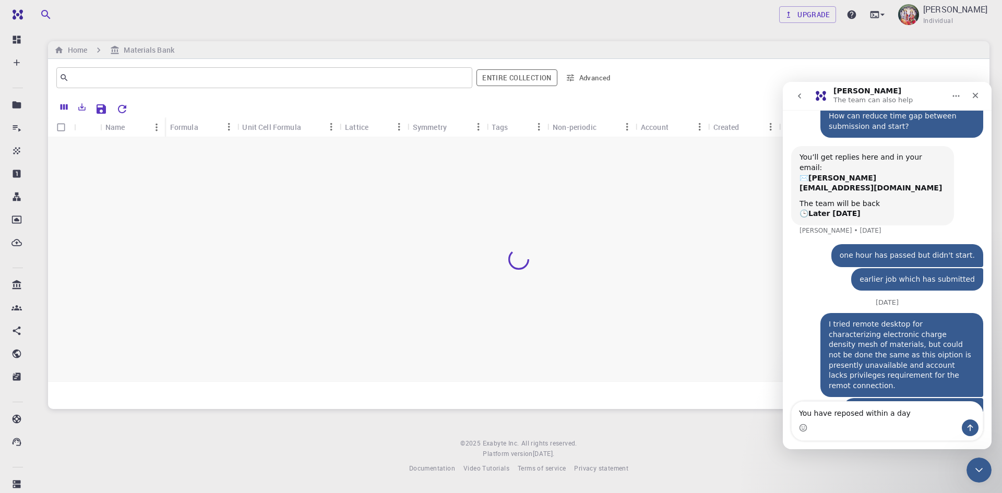
click at [797, 414] on textarea "You have reposed within a day" at bounding box center [887, 411] width 191 height 18
click at [929, 414] on textarea "Initially you have reposed within a day" at bounding box center [887, 411] width 191 height 18
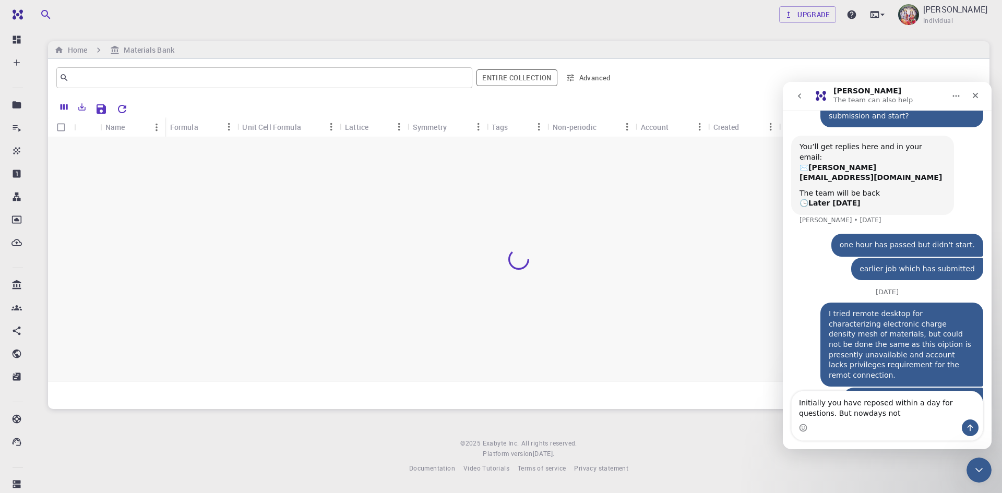
click at [935, 407] on textarea "Initially you have reposed within a day for questions. But nowdays not" at bounding box center [887, 405] width 191 height 28
click at [861, 412] on textarea "Initially you have reposed within a day for questions. But nowdays not" at bounding box center [887, 405] width 191 height 28
type textarea "Initially you have reposed within a day for questions. But nowdays taking more …"
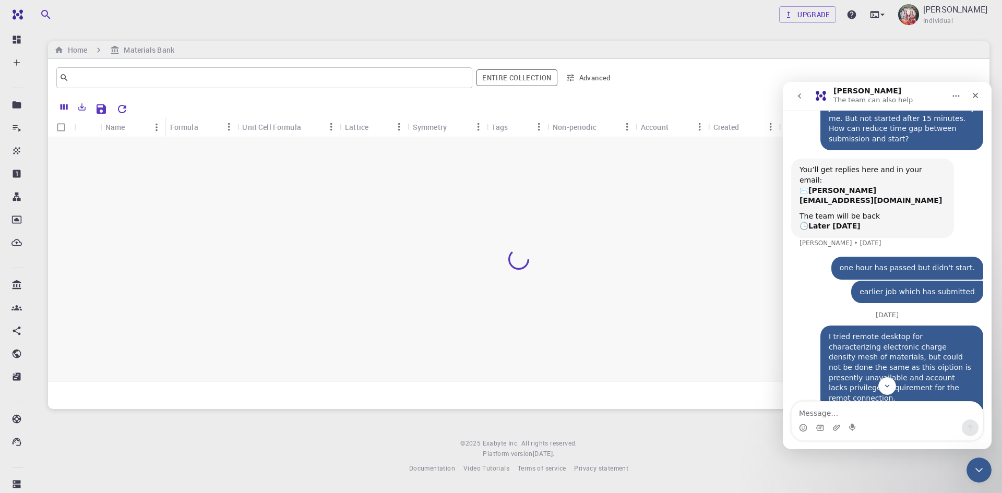
scroll to position [116, 0]
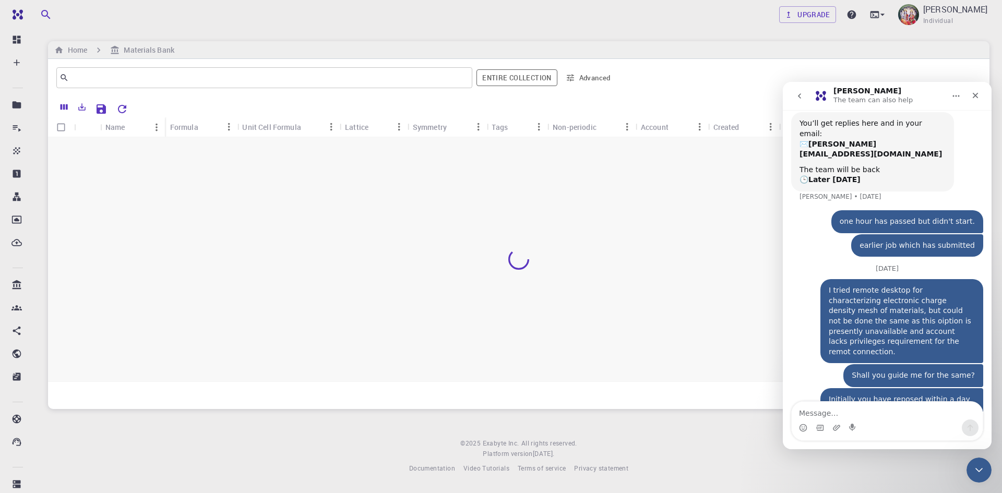
click at [705, 347] on div at bounding box center [519, 259] width 942 height 244
click at [972, 93] on icon "Close" at bounding box center [975, 95] width 8 height 8
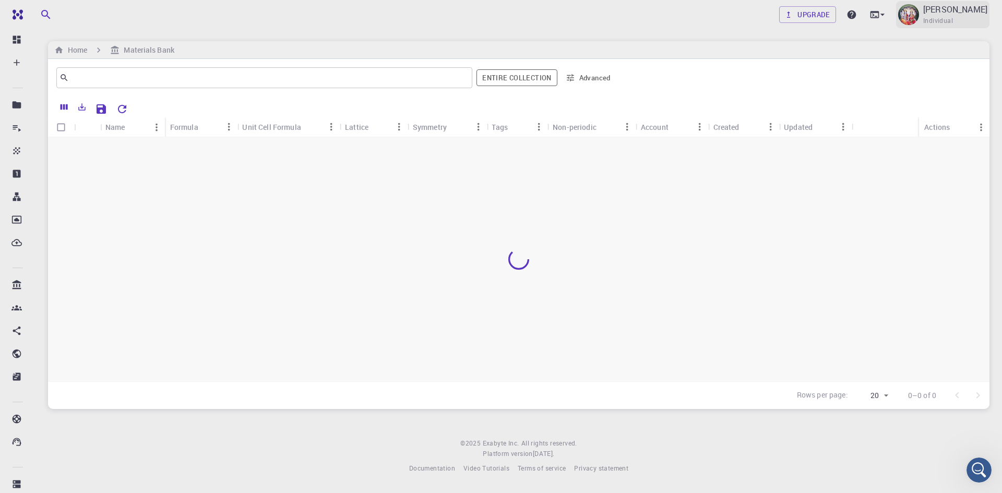
click at [943, 4] on p "[PERSON_NAME]" at bounding box center [955, 9] width 64 height 13
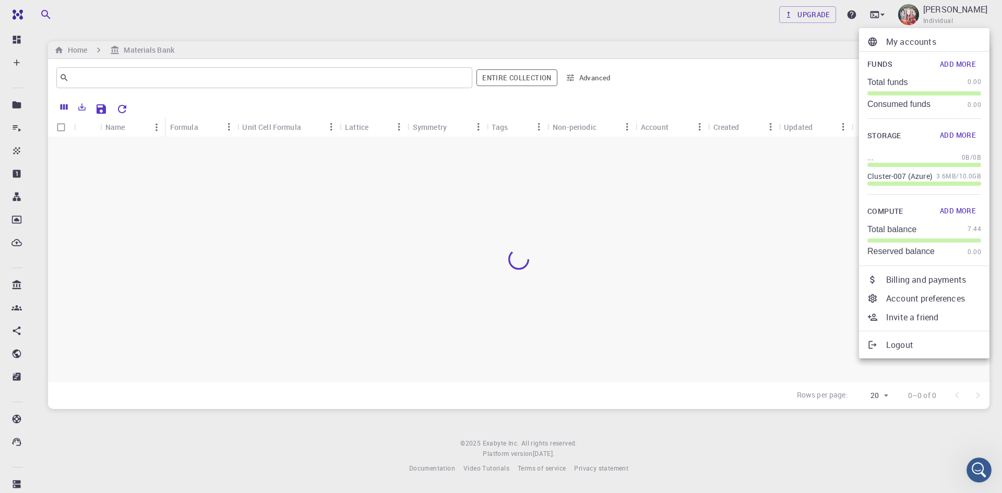
click at [708, 196] on div at bounding box center [501, 246] width 1002 height 493
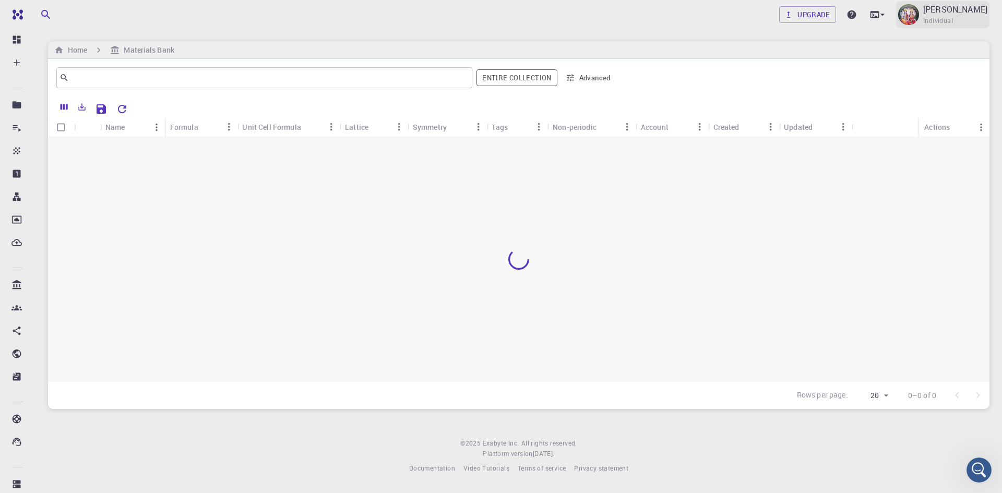
click at [968, 10] on p "[PERSON_NAME]" at bounding box center [955, 9] width 64 height 13
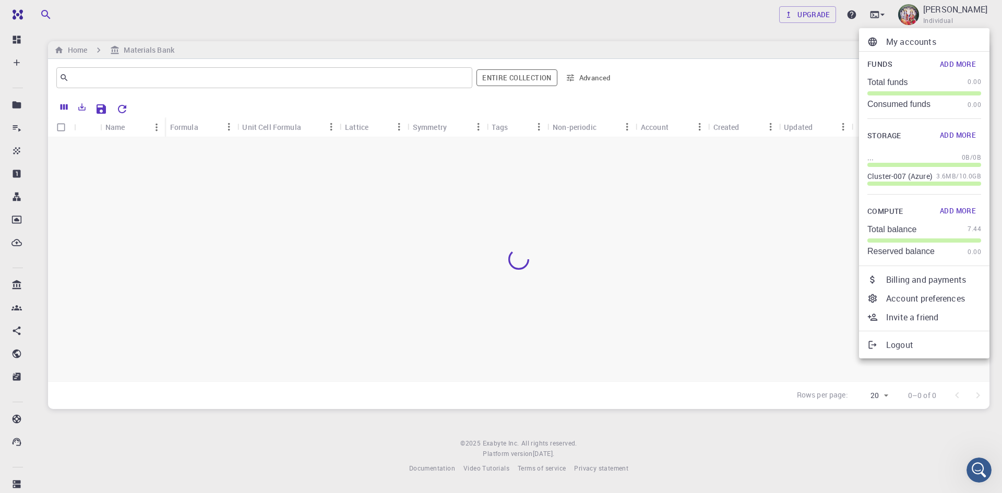
click at [913, 354] on ul "My accounts Funds Add More Total funds 0.00 Consumed funds 0.00 Storage Add Mor…" at bounding box center [924, 193] width 130 height 330
click at [912, 346] on p "Logout" at bounding box center [933, 345] width 95 height 13
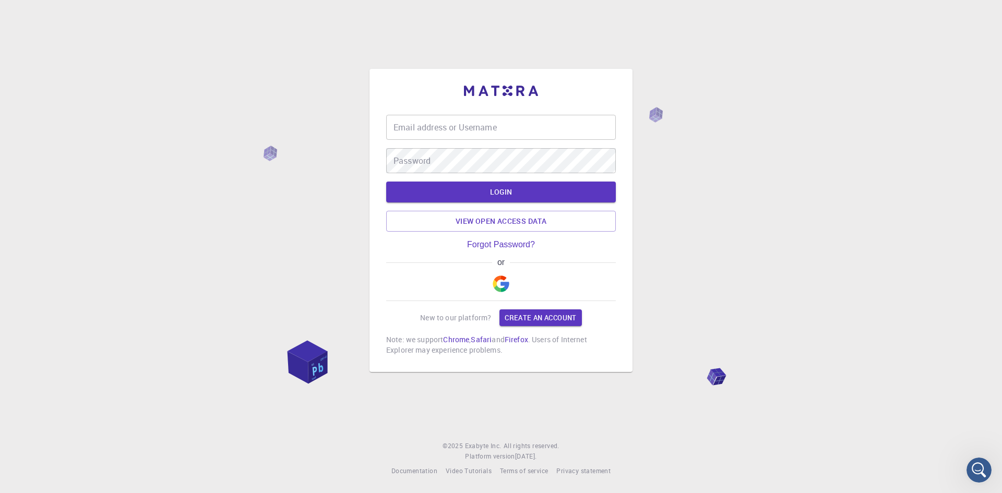
click at [460, 128] on input "Email address or Username" at bounding box center [501, 127] width 230 height 25
type input "arumugam"
click at [474, 197] on button "LOGIN" at bounding box center [501, 192] width 230 height 21
